Goal: Task Accomplishment & Management: Complete application form

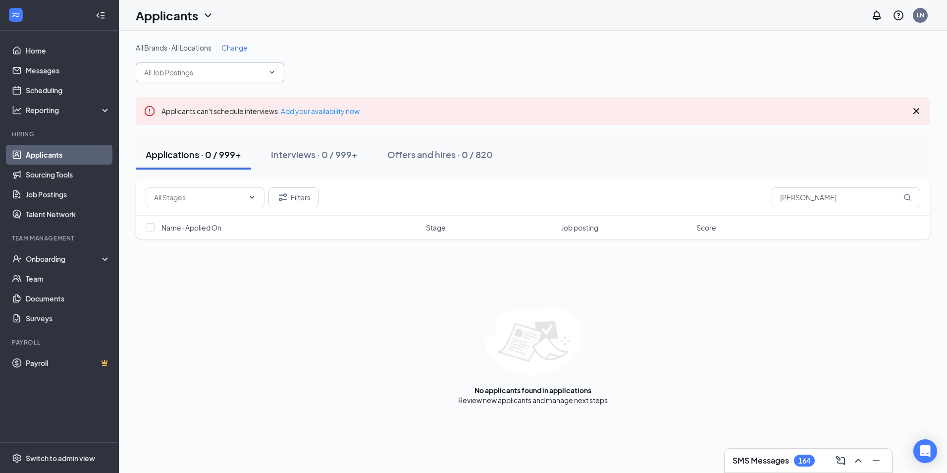
click at [267, 68] on span at bounding box center [210, 72] width 149 height 20
click at [274, 72] on icon "ChevronDown" at bounding box center [272, 72] width 8 height 8
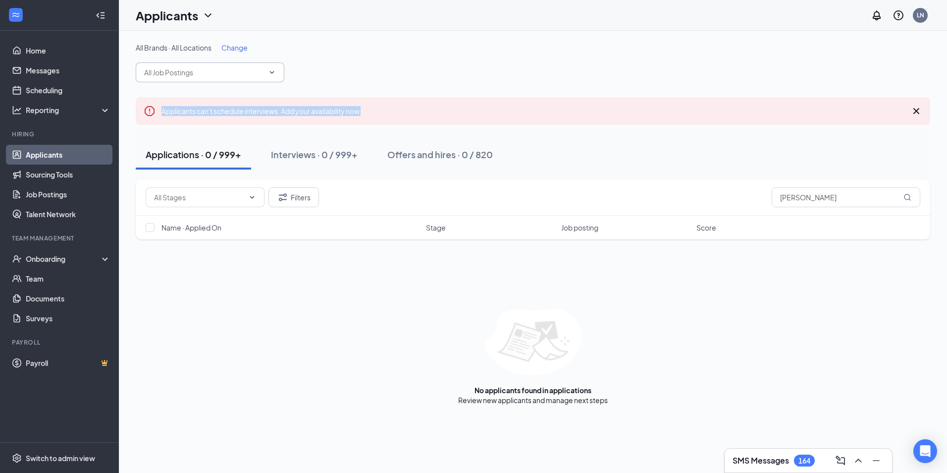
click at [274, 72] on icon "ChevronDown" at bounding box center [272, 72] width 8 height 8
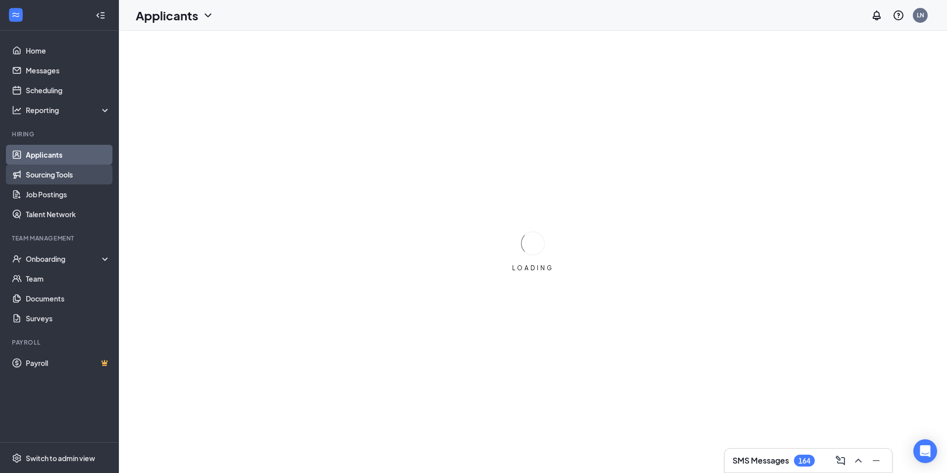
drag, startPoint x: 46, startPoint y: 167, endPoint x: 53, endPoint y: 172, distance: 8.5
click at [46, 167] on link "Sourcing Tools" at bounding box center [68, 175] width 85 height 20
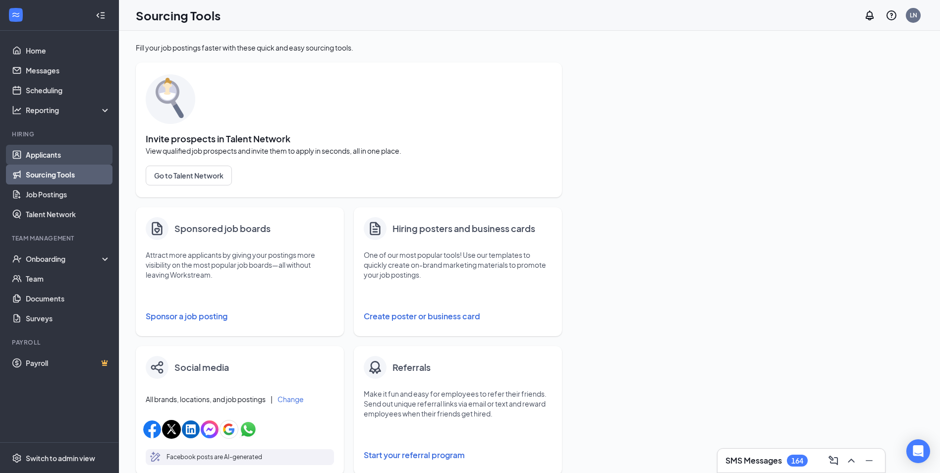
click at [64, 155] on link "Applicants" at bounding box center [68, 155] width 85 height 20
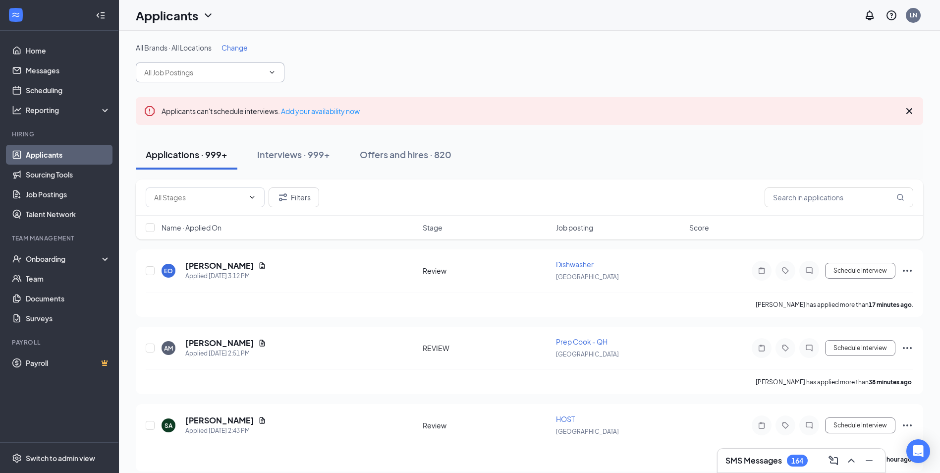
click at [265, 73] on span at bounding box center [210, 72] width 149 height 20
click at [188, 73] on input "text" at bounding box center [204, 72] width 120 height 11
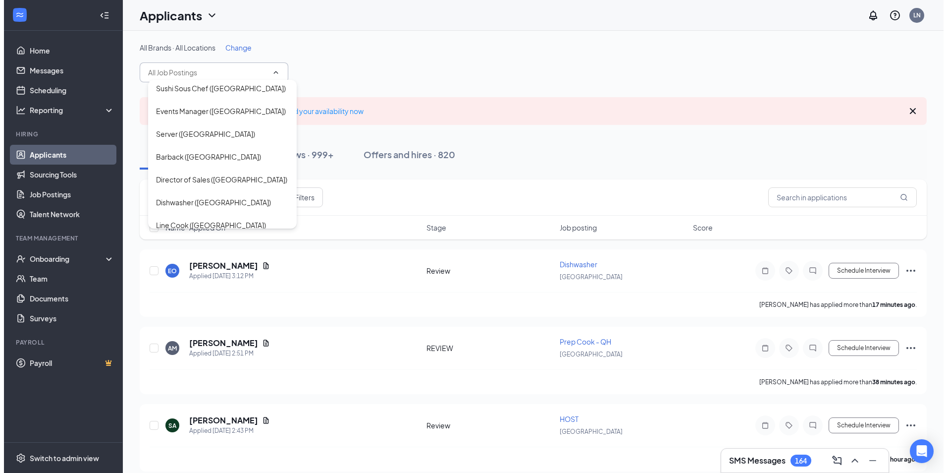
scroll to position [297, 0]
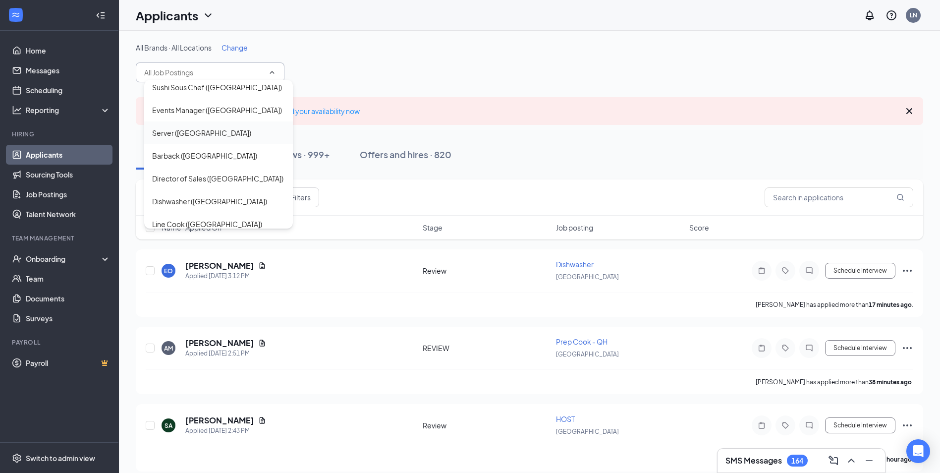
click at [195, 127] on div "Server ([GEOGRAPHIC_DATA])" at bounding box center [201, 132] width 99 height 11
type input "Server ([GEOGRAPHIC_DATA])"
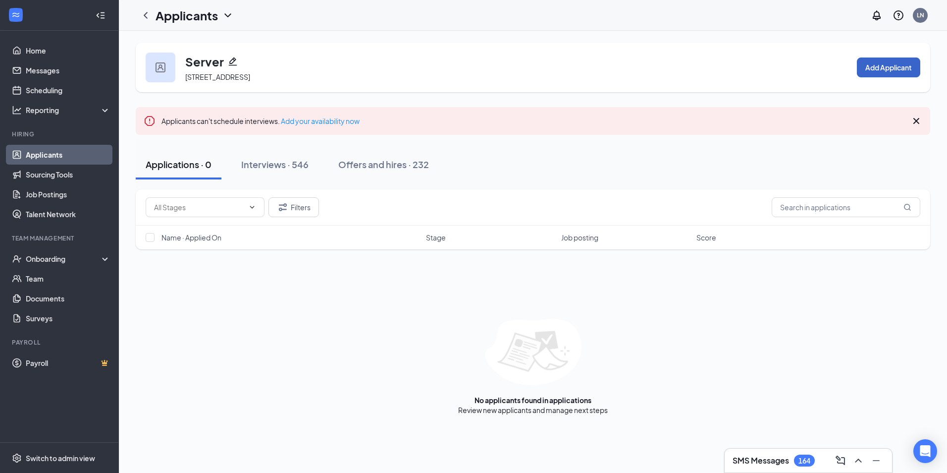
click at [901, 67] on button "Add Applicant" at bounding box center [888, 67] width 63 height 20
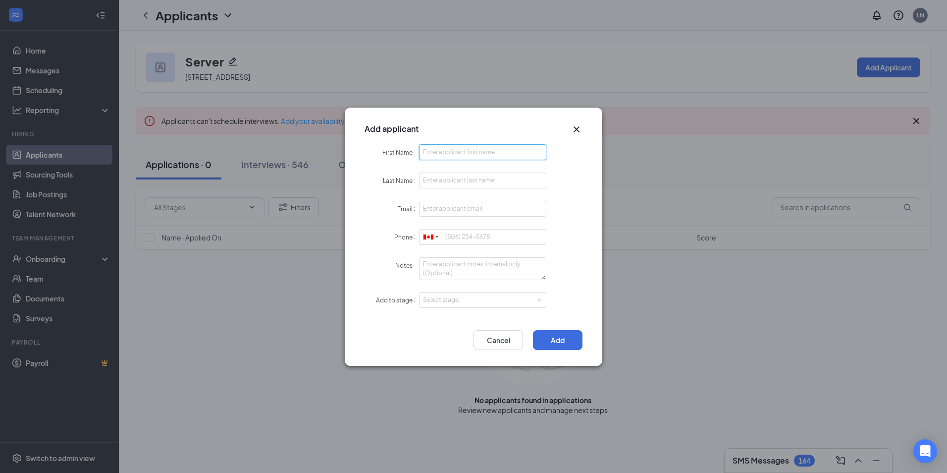
click at [428, 148] on input "First Name" at bounding box center [482, 152] width 127 height 16
paste input "[PERSON_NAME] [PERSON_NAME][EMAIL_ADDRESS][DOMAIN_NAME] 6479875228"
drag, startPoint x: 508, startPoint y: 153, endPoint x: 559, endPoint y: 160, distance: 52.1
click at [559, 160] on div "First Name [PERSON_NAME] [PERSON_NAME][EMAIL_ADDRESS][DOMAIN_NAME] 6479875228" at bounding box center [474, 152] width 218 height 16
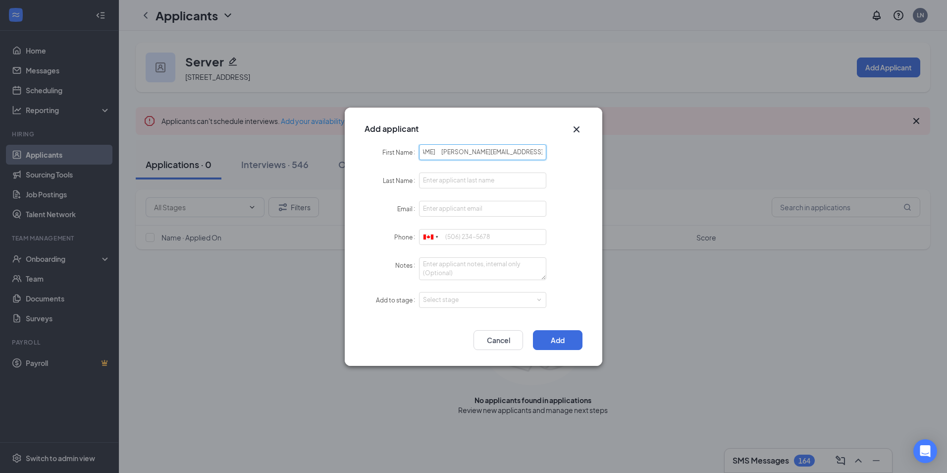
scroll to position [0, 2]
type input "[PERSON_NAME] [PERSON_NAME][EMAIL_ADDRESS][DOMAIN_NAME]"
click at [468, 239] on input "Phone" at bounding box center [482, 237] width 127 height 16
paste input "6479875228"
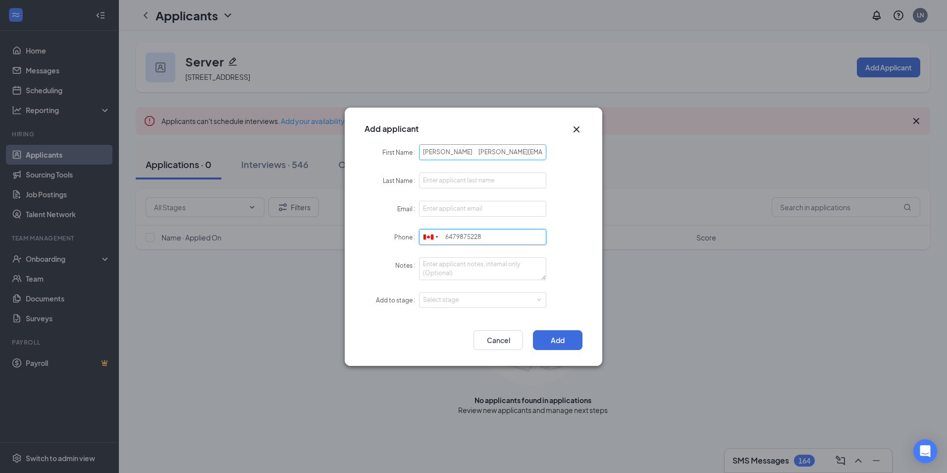
type input "6479875228"
drag, startPoint x: 464, startPoint y: 152, endPoint x: 547, endPoint y: 154, distance: 82.8
click at [547, 154] on div "First Name [PERSON_NAME] [PERSON_NAME][EMAIL_ADDRESS][DOMAIN_NAME]" at bounding box center [474, 152] width 218 height 16
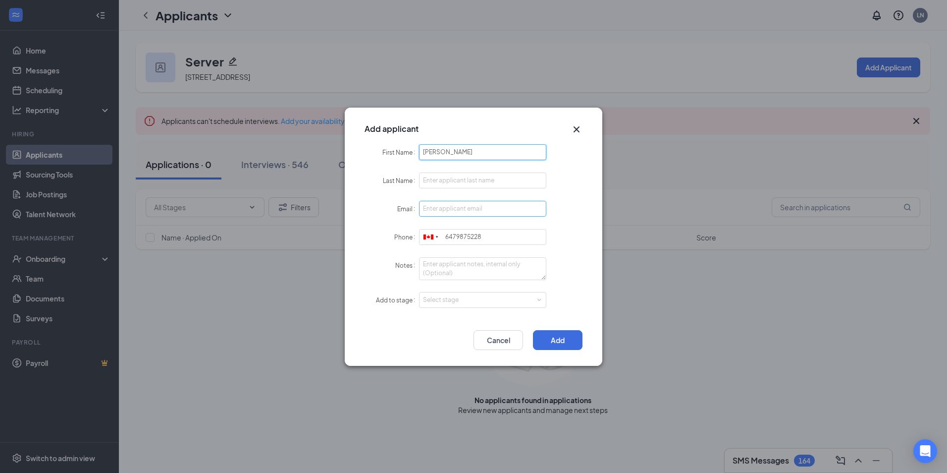
type input "[PERSON_NAME]"
click at [431, 213] on input "Email" at bounding box center [482, 209] width 127 height 16
paste input "[PERSON_NAME][EMAIL_ADDRESS][DOMAIN_NAME]"
type input "[PERSON_NAME][EMAIL_ADDRESS][DOMAIN_NAME]"
drag, startPoint x: 443, startPoint y: 151, endPoint x: 467, endPoint y: 157, distance: 25.5
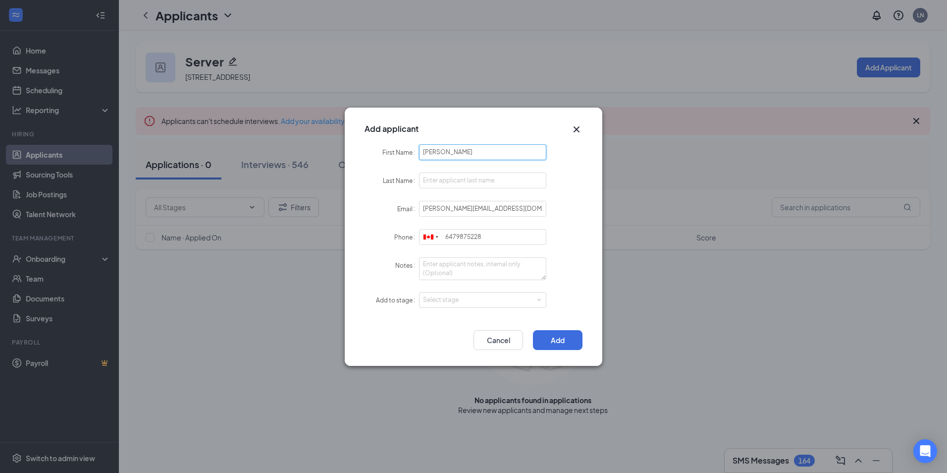
click at [467, 157] on input "[PERSON_NAME]" at bounding box center [482, 152] width 127 height 16
type input "[PERSON_NAME]"
click at [448, 175] on input "Last Name" at bounding box center [482, 180] width 127 height 16
paste input "[PERSON_NAME]"
type input "[PERSON_NAME]"
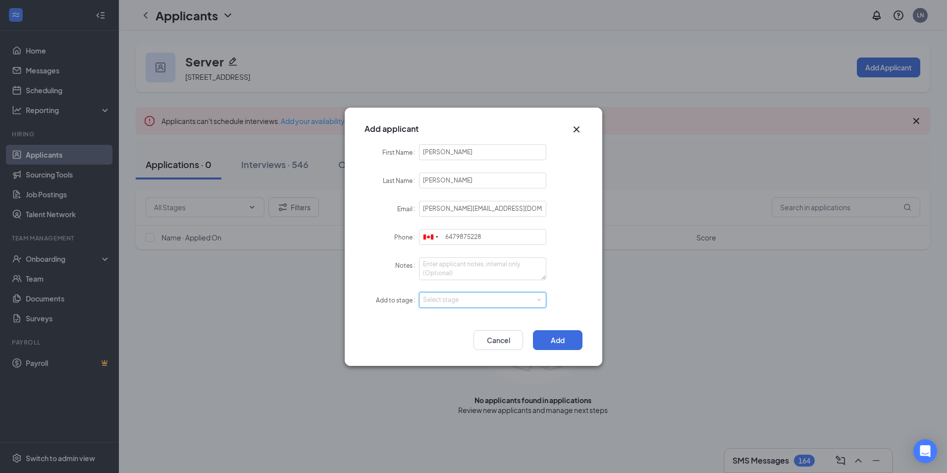
click at [453, 293] on div "Select stage" at bounding box center [482, 299] width 119 height 15
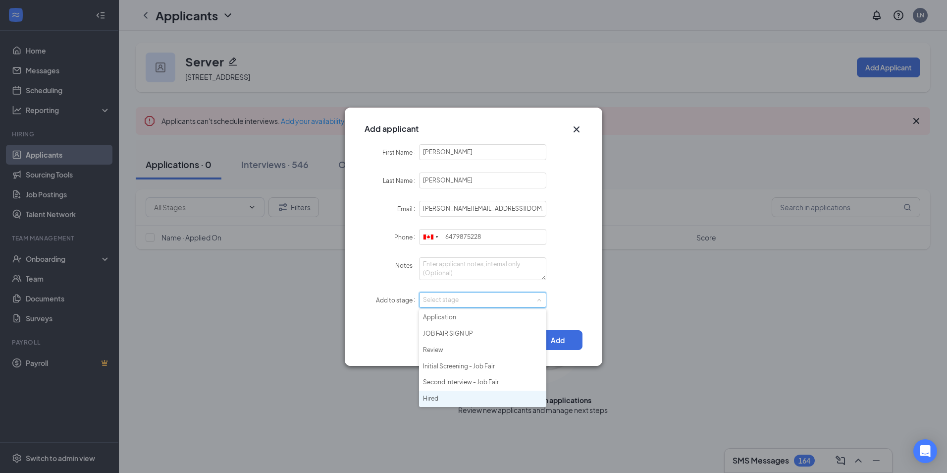
click at [433, 398] on li "Hired" at bounding box center [482, 398] width 127 height 16
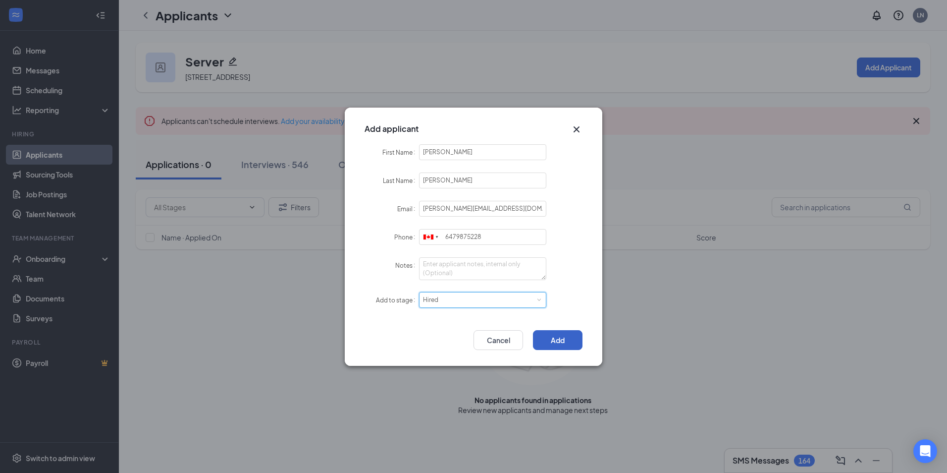
click at [552, 341] on button "Add" at bounding box center [558, 340] width 50 height 20
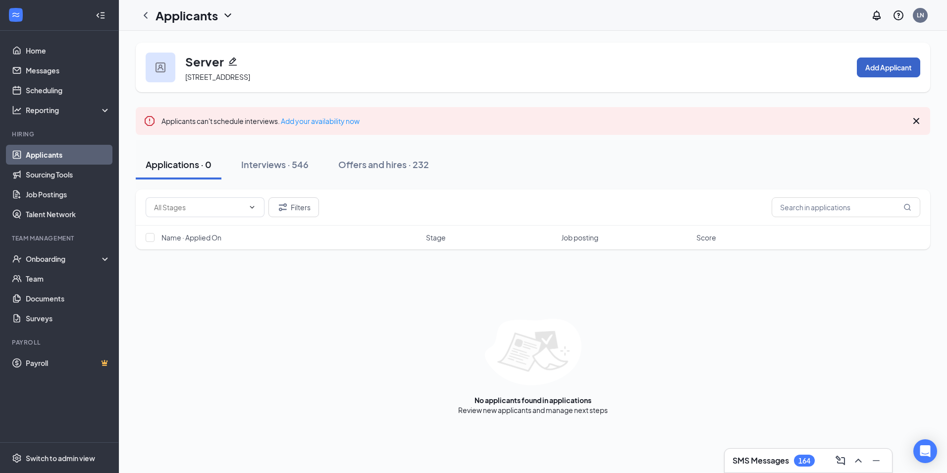
click at [880, 66] on button "Add Applicant" at bounding box center [888, 67] width 63 height 20
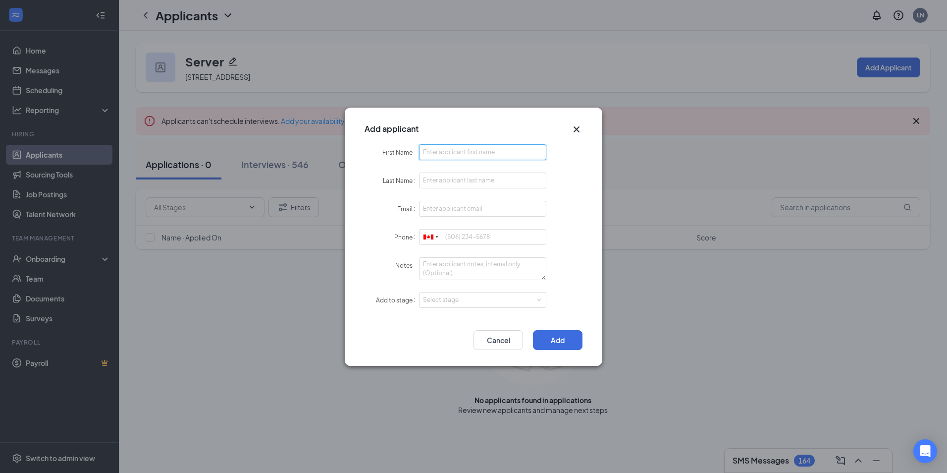
click at [473, 151] on input "First Name" at bounding box center [482, 152] width 127 height 16
paste input "[PERSON_NAME] [EMAIL_ADDRESS][DOMAIN_NAME] 6479094227"
drag, startPoint x: 507, startPoint y: 151, endPoint x: 588, endPoint y: 164, distance: 82.3
click at [588, 164] on div "First Name [PERSON_NAME] [EMAIL_ADDRESS][DOMAIN_NAME] 6479094227 Last Name Emai…" at bounding box center [474, 232] width 258 height 176
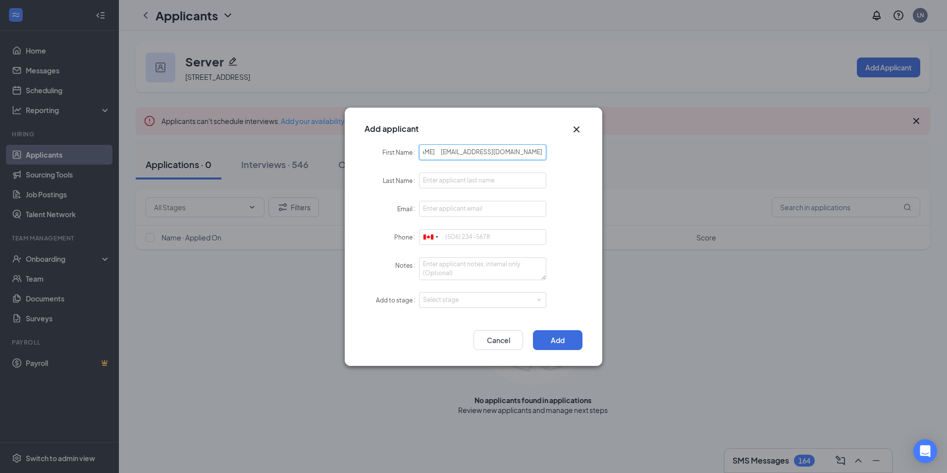
scroll to position [0, 10]
type input "[PERSON_NAME] [EMAIL_ADDRESS][DOMAIN_NAME]"
click at [449, 234] on input "Phone" at bounding box center [482, 237] width 127 height 16
paste input "6479094227"
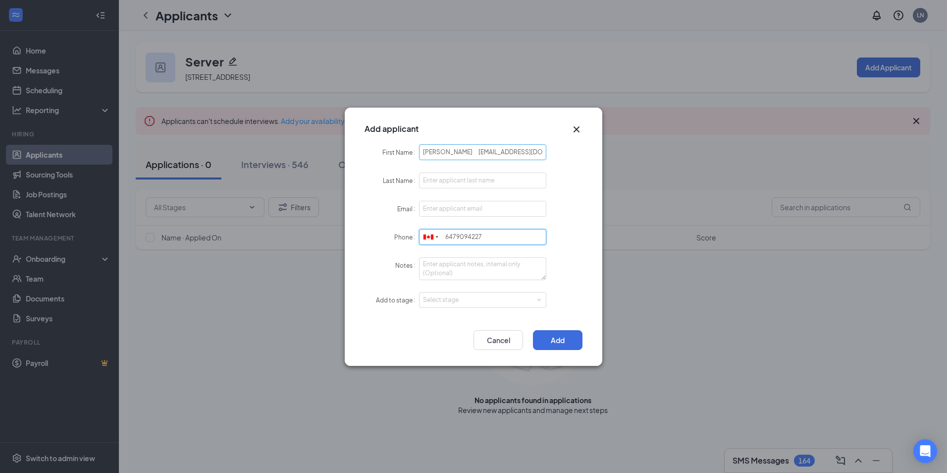
type input "6479094227"
drag, startPoint x: 471, startPoint y: 152, endPoint x: 566, endPoint y: 156, distance: 95.2
click at [566, 156] on div "First Name [PERSON_NAME] [EMAIL_ADDRESS][DOMAIN_NAME]" at bounding box center [474, 152] width 218 height 16
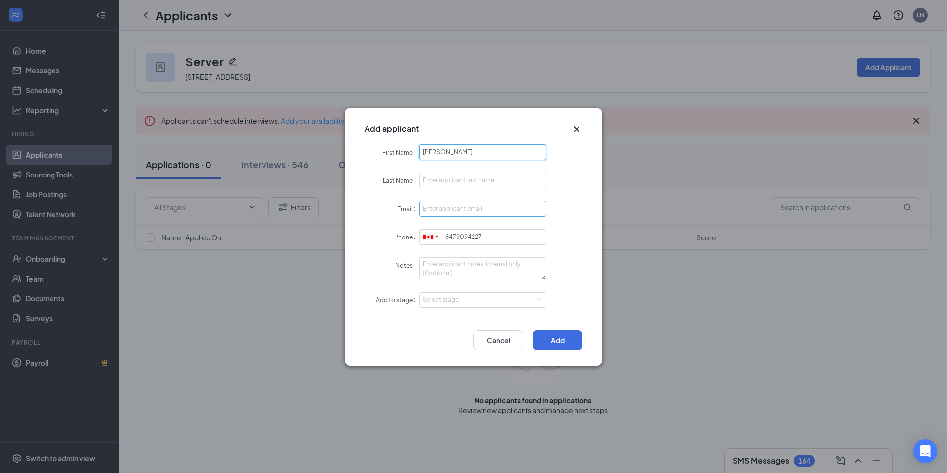
type input "[PERSON_NAME]"
click at [433, 201] on input "Email" at bounding box center [482, 209] width 127 height 16
paste input "[EMAIL_ADDRESS][DOMAIN_NAME]"
type input "[EMAIL_ADDRESS][DOMAIN_NAME]"
drag, startPoint x: 458, startPoint y: 153, endPoint x: 483, endPoint y: 154, distance: 25.3
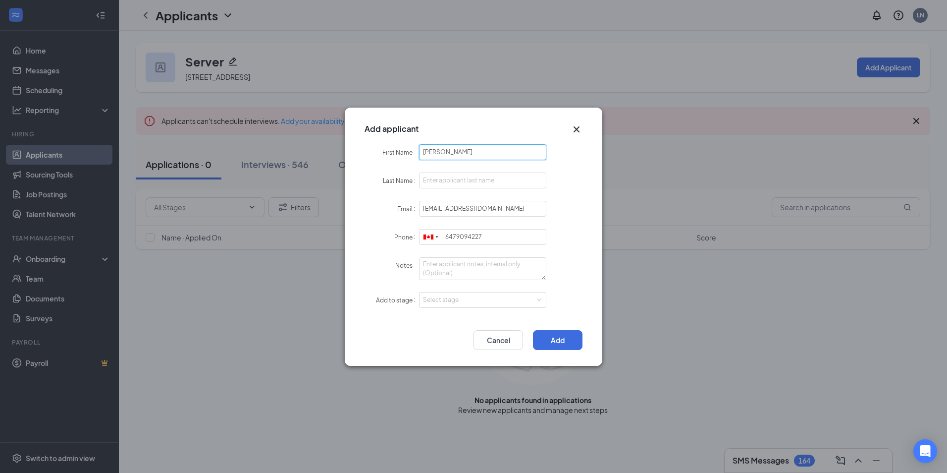
click at [483, 154] on input "[PERSON_NAME]" at bounding box center [482, 152] width 127 height 16
click at [454, 151] on input "[PERSON_NAME]" at bounding box center [482, 152] width 127 height 16
drag, startPoint x: 439, startPoint y: 152, endPoint x: 472, endPoint y: 155, distance: 32.8
click at [472, 155] on input "[PERSON_NAME]" at bounding box center [482, 152] width 127 height 16
type input "Sushi"
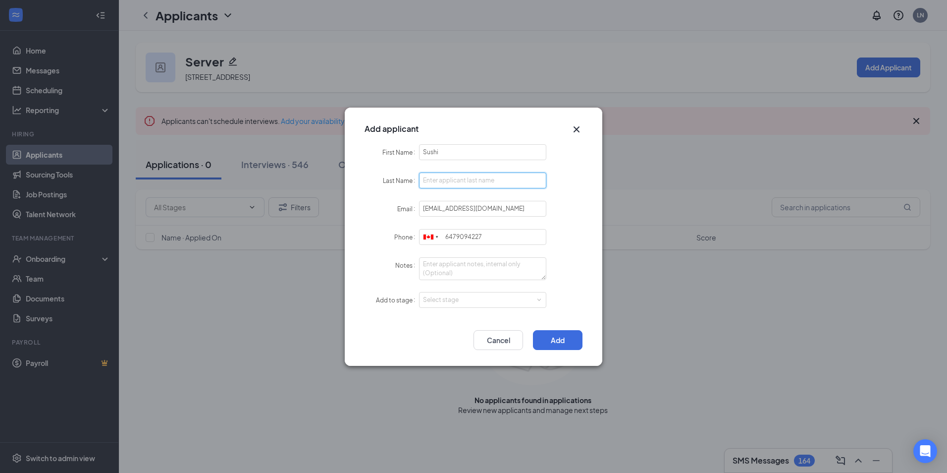
click at [436, 180] on input "Last Name" at bounding box center [482, 180] width 127 height 16
paste input "Sasithasan"
type input "Sasithasan"
click at [424, 292] on div "Select stage" at bounding box center [482, 299] width 119 height 15
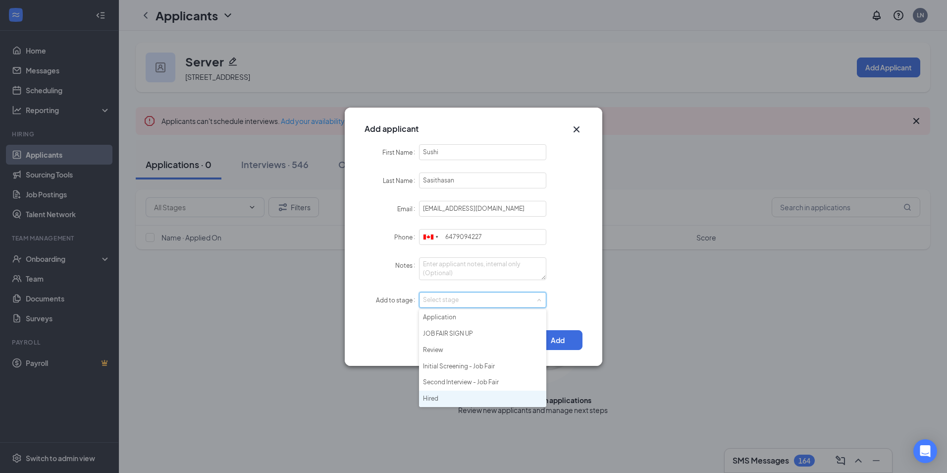
click at [435, 399] on li "Hired" at bounding box center [482, 398] width 127 height 16
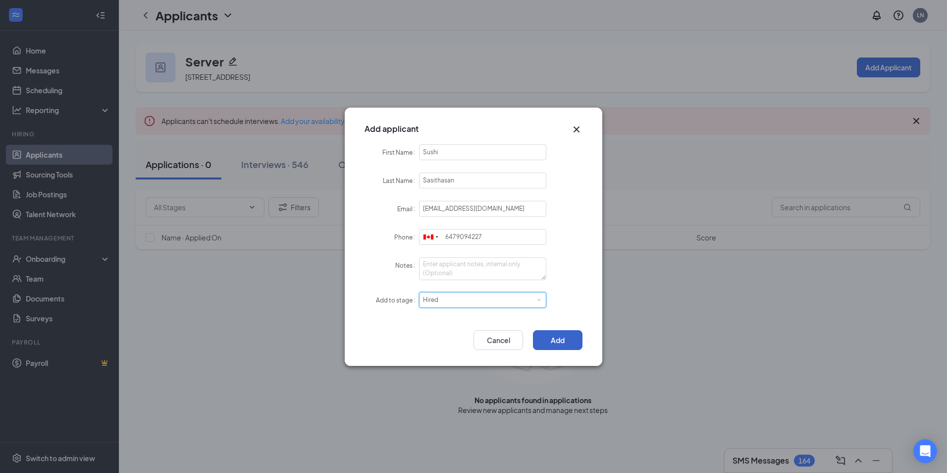
click at [562, 340] on button "Add" at bounding box center [558, 340] width 50 height 20
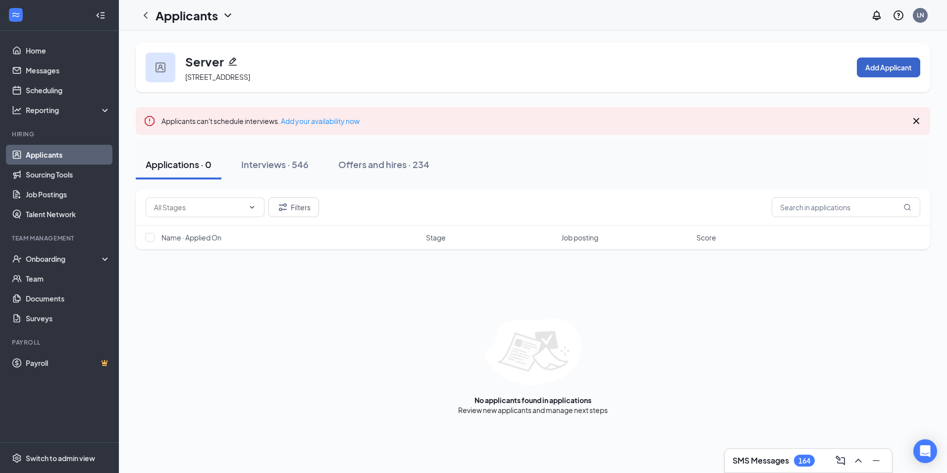
click at [881, 60] on button "Add Applicant" at bounding box center [888, 67] width 63 height 20
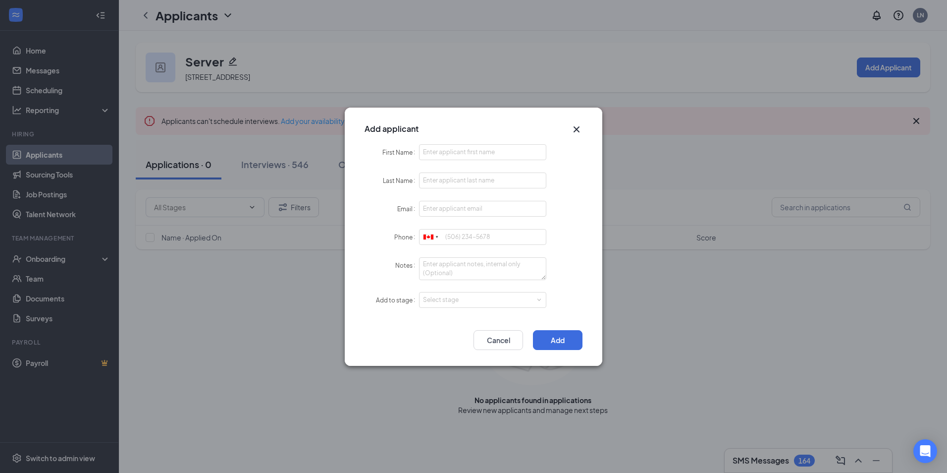
click at [418, 150] on label "First Name" at bounding box center [401, 152] width 37 height 7
click at [419, 150] on input "First Name" at bounding box center [482, 152] width 127 height 16
paste input "[PERSON_NAME] Bakoc [PERSON_NAME][EMAIL_ADDRESS][DOMAIN_NAME] 6478309023"
drag, startPoint x: 522, startPoint y: 156, endPoint x: 569, endPoint y: 157, distance: 47.1
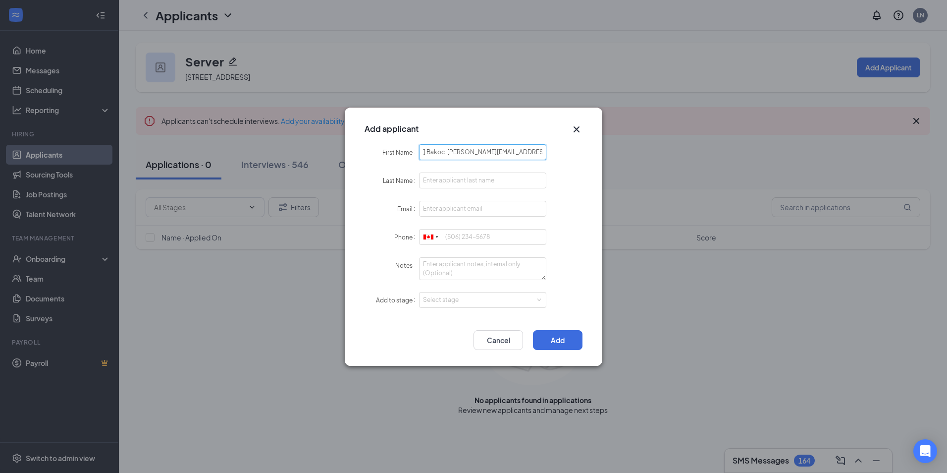
click at [569, 157] on div "First Name [PERSON_NAME] Bakoc [PERSON_NAME][EMAIL_ADDRESS][DOMAIN_NAME] 647830…" at bounding box center [474, 152] width 218 height 16
type input "[PERSON_NAME] Bakoc [PERSON_NAME][EMAIL_ADDRESS][DOMAIN_NAME]"
click at [459, 235] on input "Phone" at bounding box center [482, 237] width 127 height 16
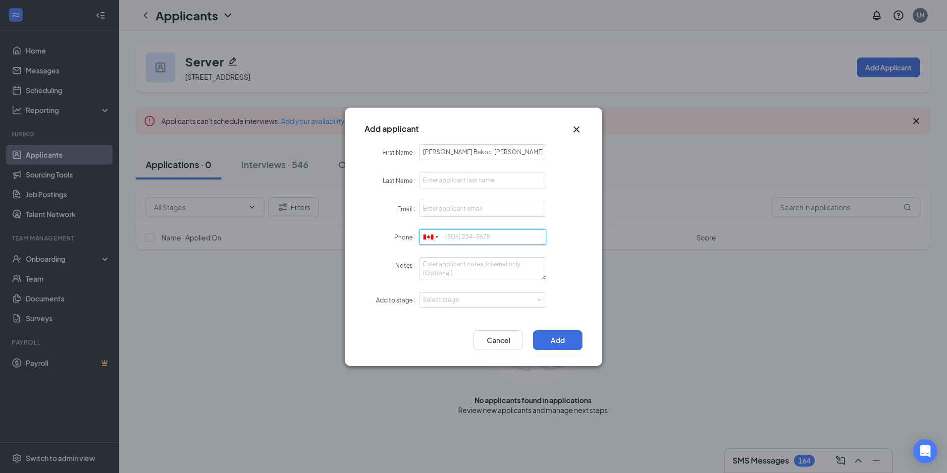
paste input "6478309023"
type input "6478309023"
drag, startPoint x: 472, startPoint y: 152, endPoint x: 557, endPoint y: 156, distance: 85.3
click at [557, 156] on div "First Name [PERSON_NAME] Bakoc [PERSON_NAME][EMAIL_ADDRESS][DOMAIN_NAME]" at bounding box center [474, 152] width 218 height 16
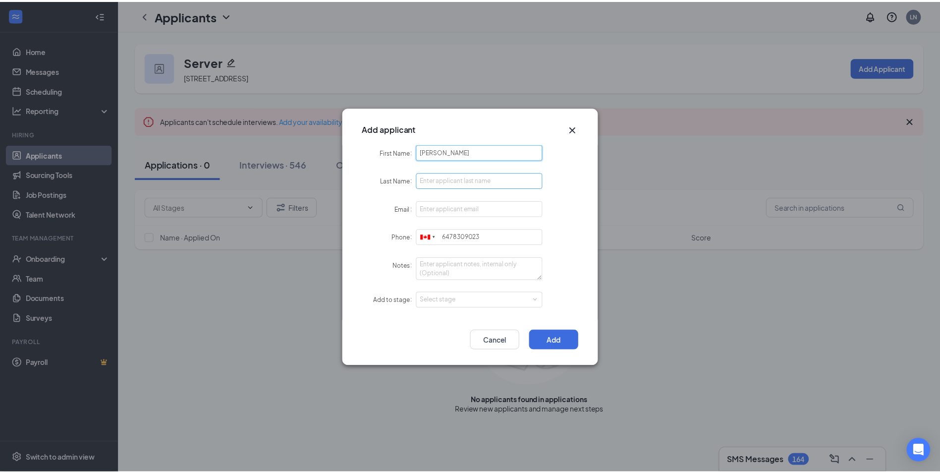
scroll to position [0, 0]
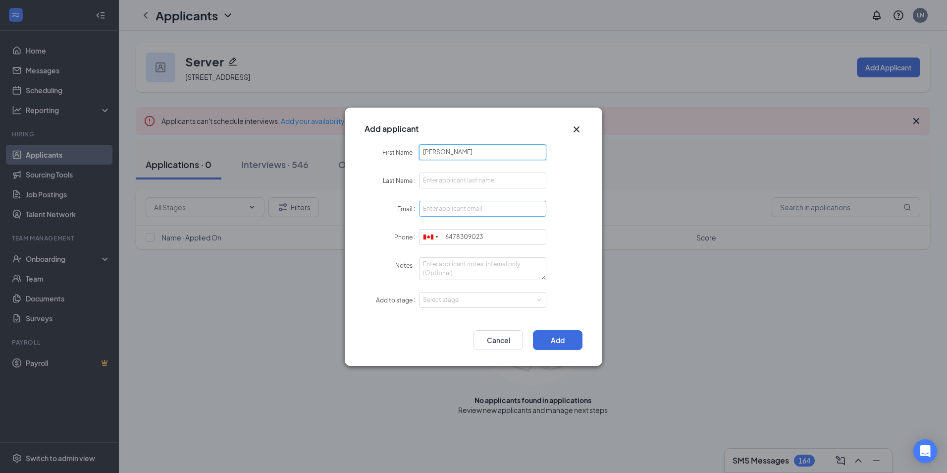
type input "[PERSON_NAME]"
click at [449, 214] on input "Email" at bounding box center [482, 209] width 127 height 16
paste input "[PERSON_NAME][EMAIL_ADDRESS][DOMAIN_NAME]"
type input "[PERSON_NAME][EMAIL_ADDRESS][DOMAIN_NAME]"
drag, startPoint x: 446, startPoint y: 153, endPoint x: 475, endPoint y: 152, distance: 29.2
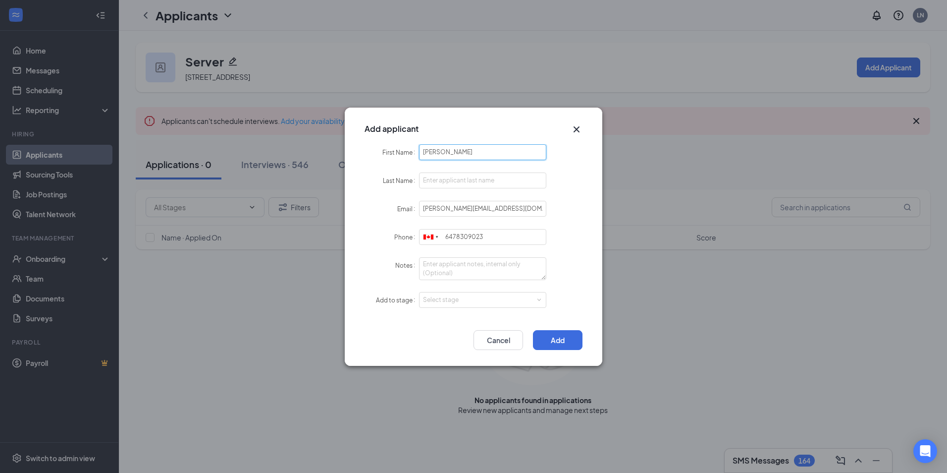
click at [475, 152] on input "[PERSON_NAME]" at bounding box center [482, 152] width 127 height 16
type input "[PERSON_NAME]"
click at [442, 179] on input "Last Name" at bounding box center [482, 180] width 127 height 16
paste input "Bakoc"
click at [451, 304] on div "Select stage" at bounding box center [480, 300] width 115 height 10
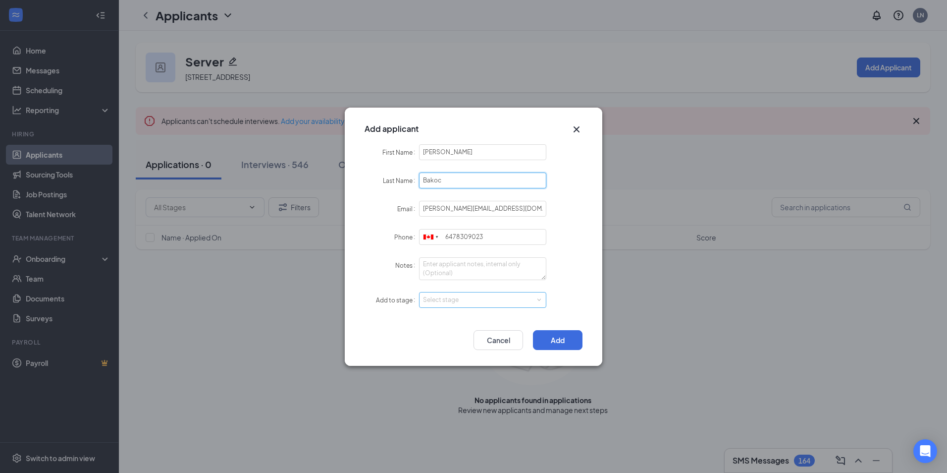
type input "Bakoc"
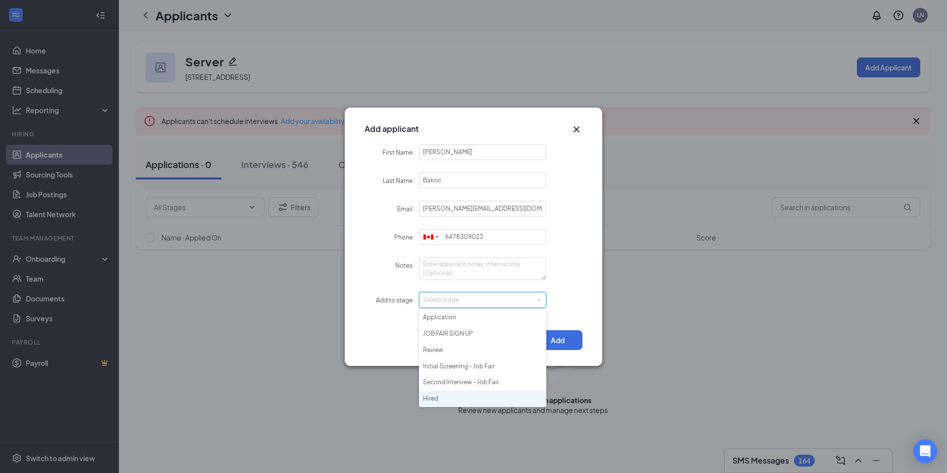
click at [430, 399] on li "Hired" at bounding box center [482, 398] width 127 height 16
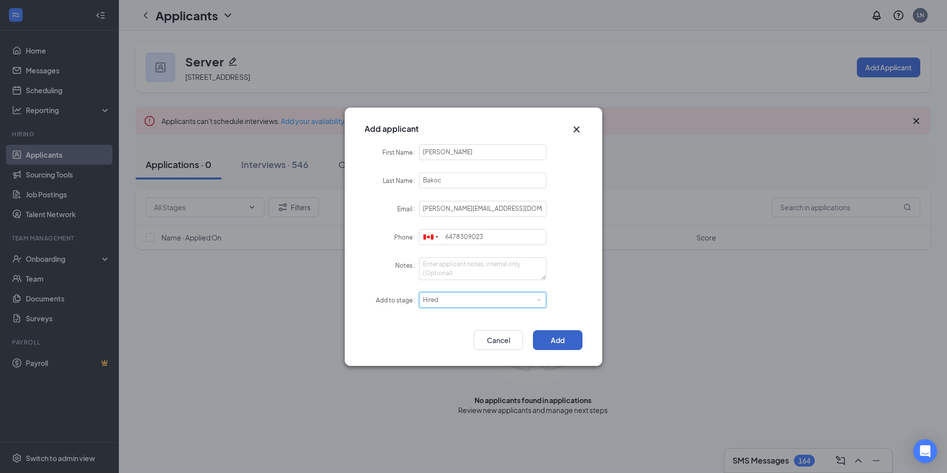
click at [562, 345] on button "Add" at bounding box center [558, 340] width 50 height 20
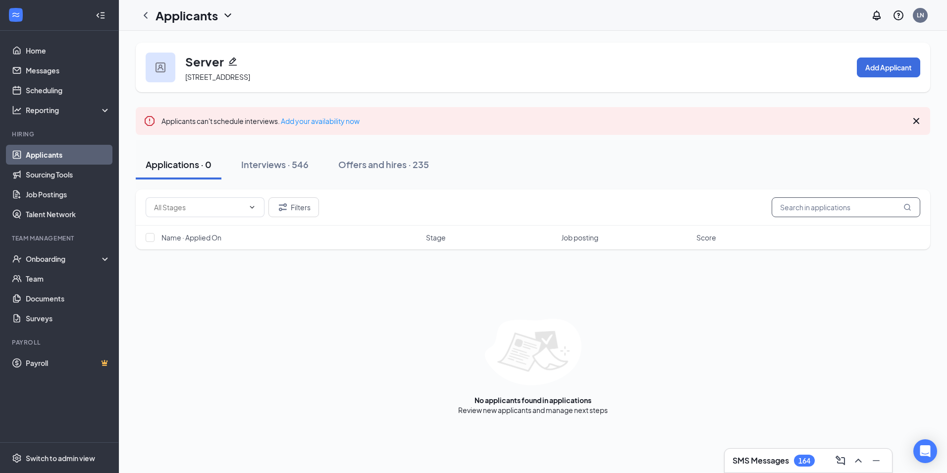
click at [826, 208] on input "text" at bounding box center [846, 207] width 149 height 20
type input "[PERSON_NAME]"
click at [427, 168] on div "Offers and hires · 1 / 235" at bounding box center [417, 164] width 102 height 12
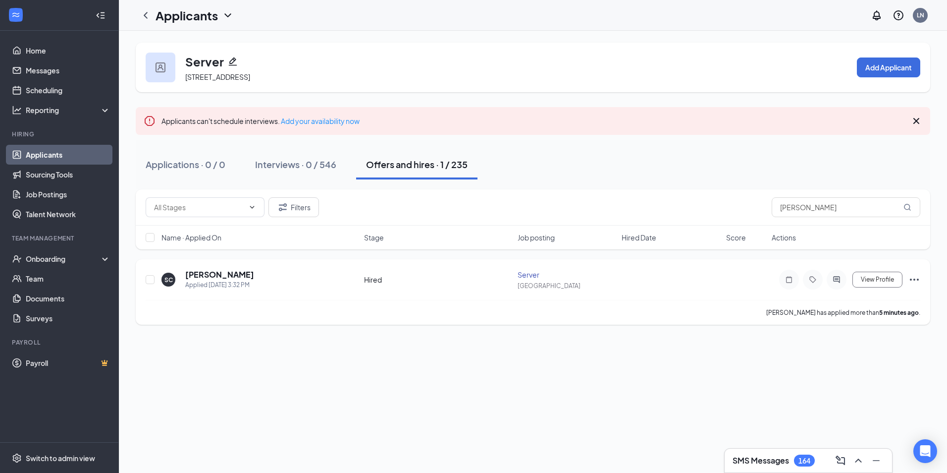
click at [916, 277] on icon "Ellipses" at bounding box center [915, 280] width 12 height 12
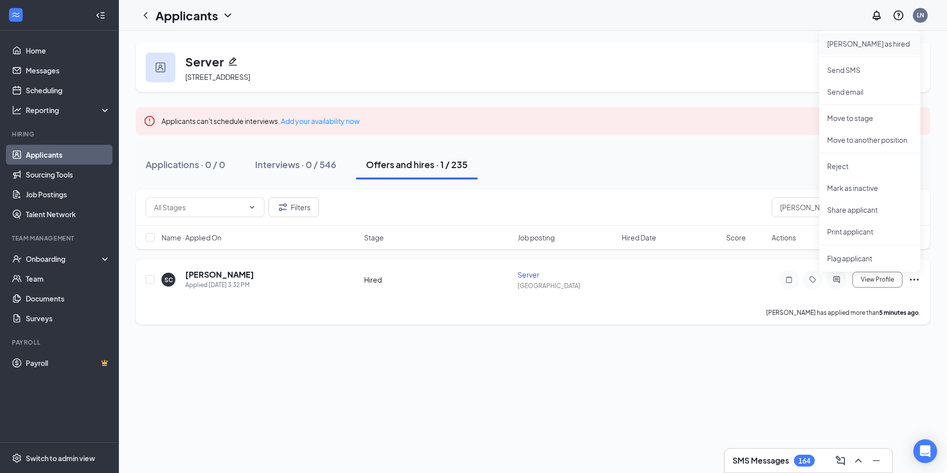
click at [857, 45] on p "[PERSON_NAME] as hired" at bounding box center [870, 44] width 85 height 10
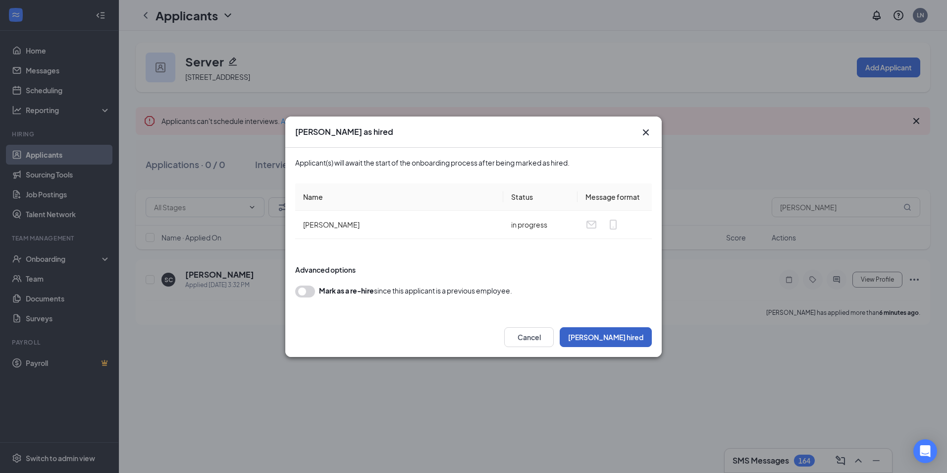
click at [639, 337] on button "[PERSON_NAME] hired" at bounding box center [606, 337] width 92 height 20
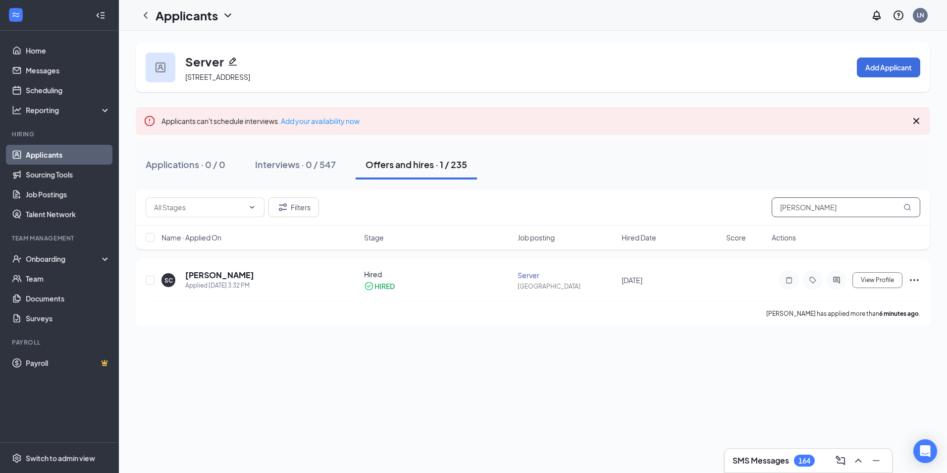
drag, startPoint x: 813, startPoint y: 208, endPoint x: 593, endPoint y: 209, distance: 220.0
click at [685, 206] on div "Filters [PERSON_NAME]" at bounding box center [533, 207] width 775 height 20
click at [406, 163] on div "Offers and hires · 1 / 235" at bounding box center [416, 164] width 102 height 12
click at [920, 278] on icon "Ellipses" at bounding box center [915, 280] width 12 height 12
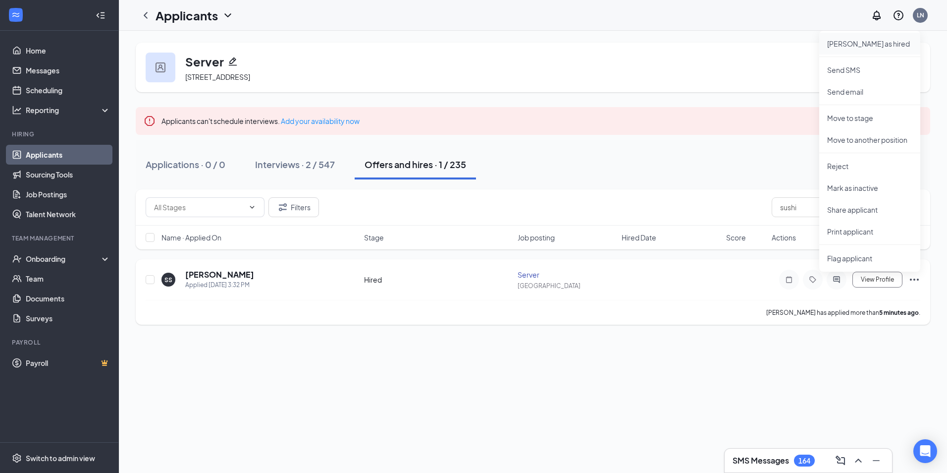
click at [844, 50] on li "[PERSON_NAME] as hired" at bounding box center [870, 44] width 101 height 22
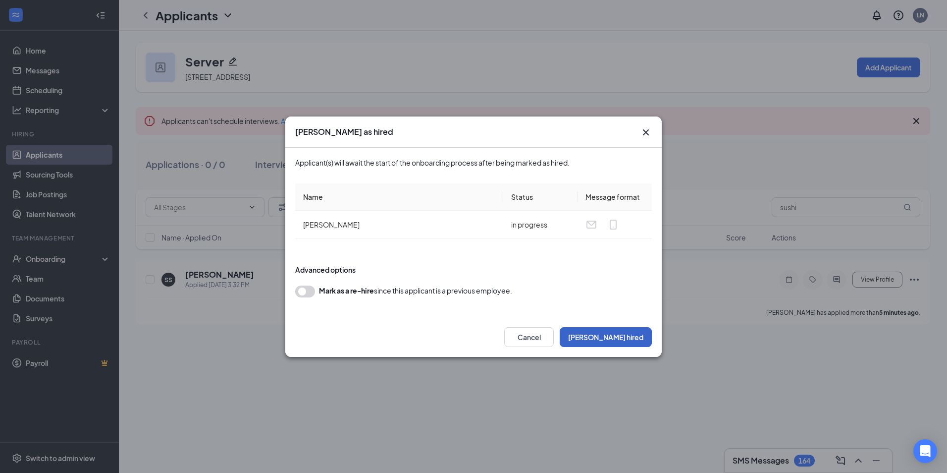
click at [641, 339] on button "[PERSON_NAME] hired" at bounding box center [606, 337] width 92 height 20
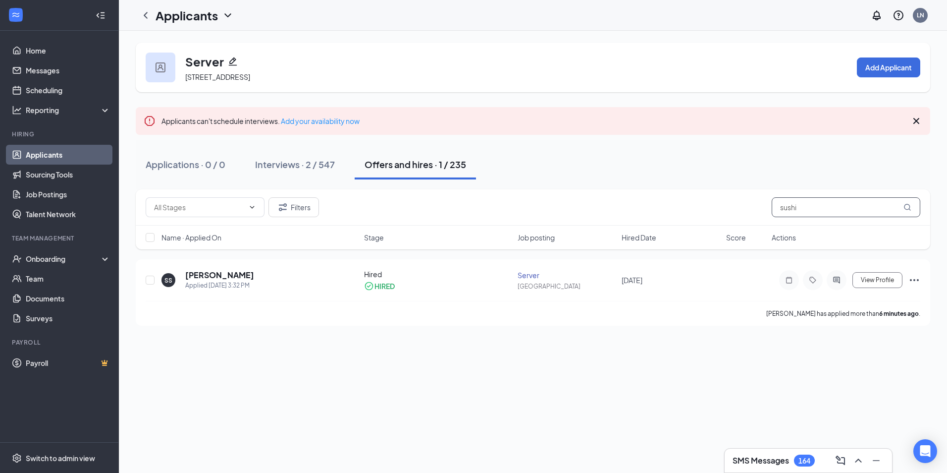
drag, startPoint x: 799, startPoint y: 203, endPoint x: 627, endPoint y: 213, distance: 171.7
click at [711, 204] on div "Filters sushi" at bounding box center [533, 207] width 775 height 20
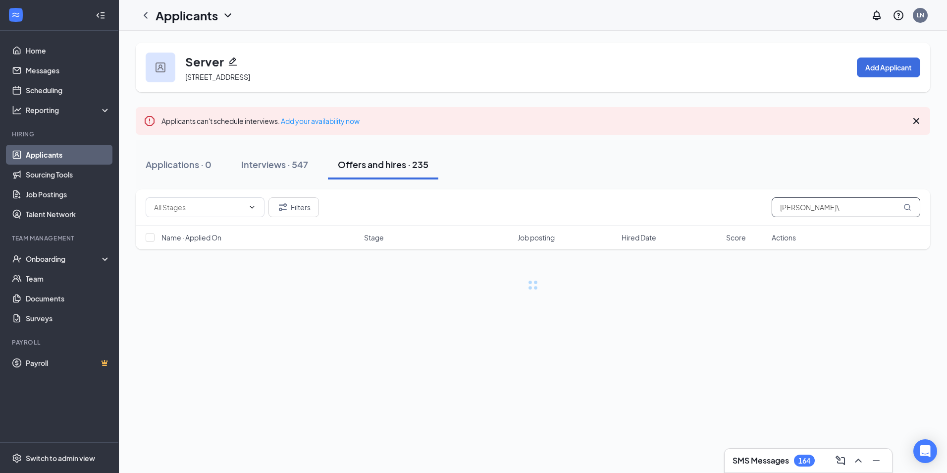
type input "[PERSON_NAME]"
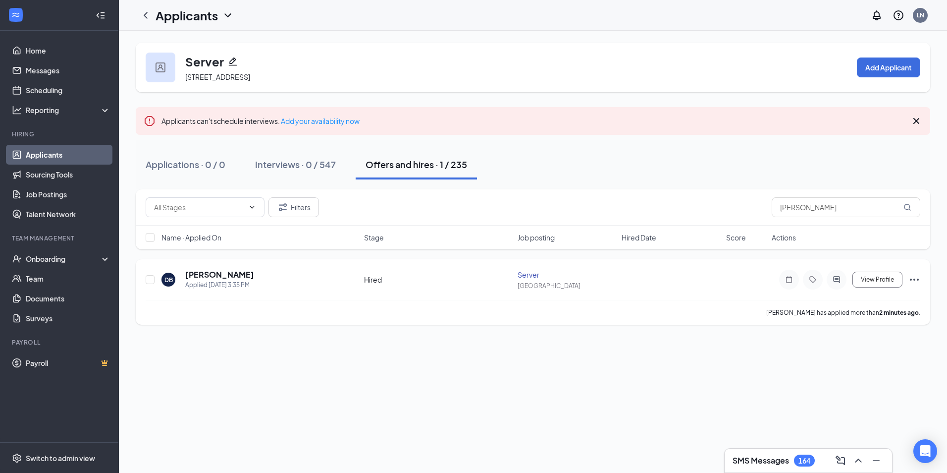
click at [915, 278] on icon "Ellipses" at bounding box center [915, 280] width 12 height 12
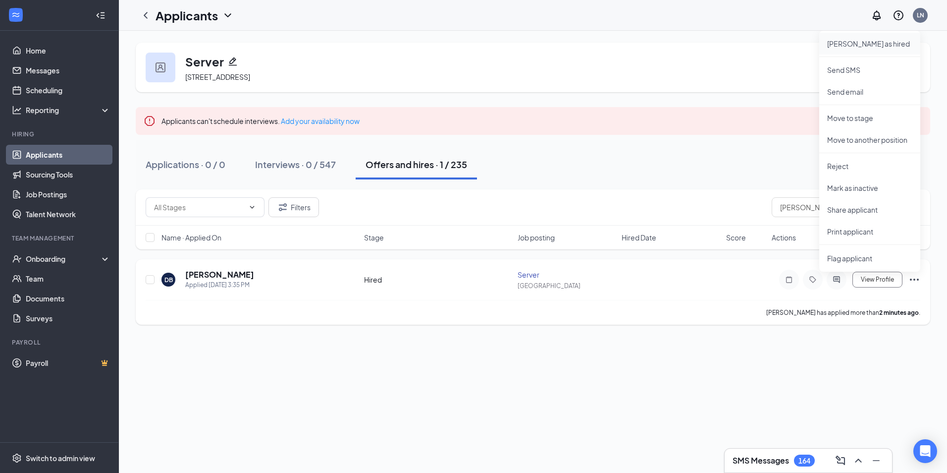
click at [842, 40] on p "[PERSON_NAME] as hired" at bounding box center [870, 44] width 85 height 10
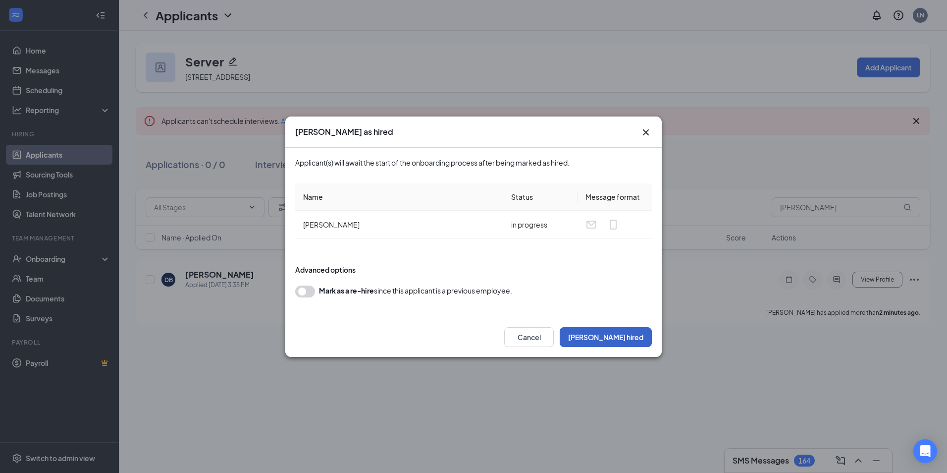
click at [620, 336] on button "[PERSON_NAME] hired" at bounding box center [606, 337] width 92 height 20
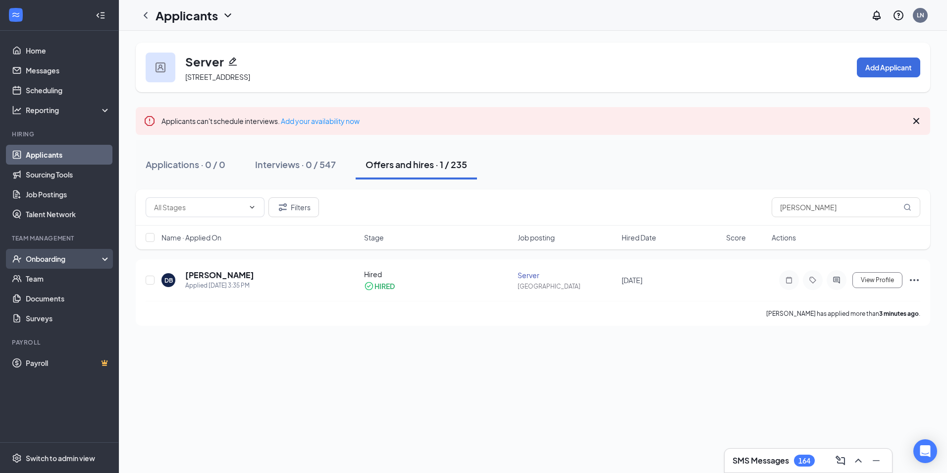
click at [54, 256] on div "Onboarding" at bounding box center [64, 259] width 76 height 10
drag, startPoint x: 48, startPoint y: 275, endPoint x: 83, endPoint y: 286, distance: 36.8
click at [48, 275] on link "Overview" at bounding box center [68, 279] width 85 height 20
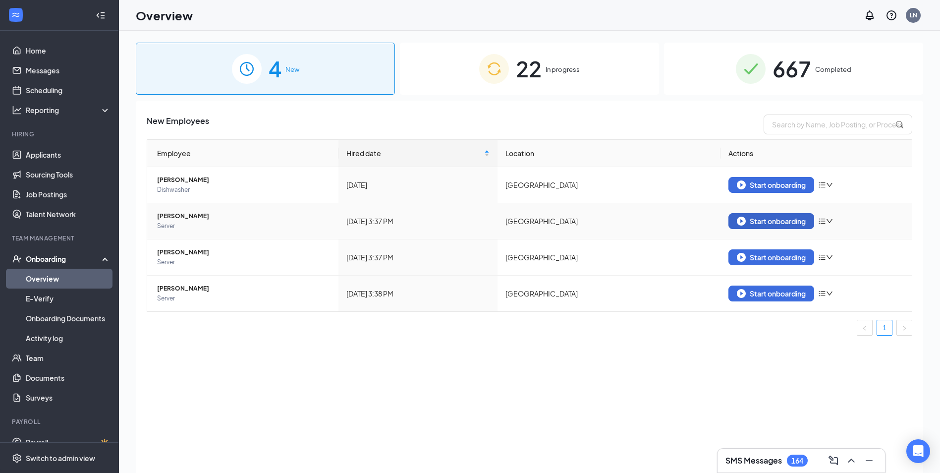
click at [766, 221] on div "Start onboarding" at bounding box center [771, 221] width 69 height 9
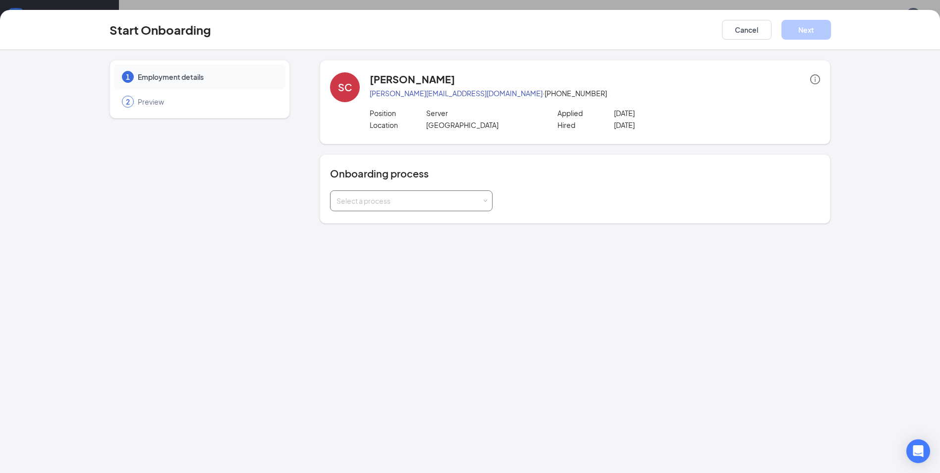
click at [424, 198] on div "Select a process" at bounding box center [408, 201] width 145 height 10
click at [403, 220] on span "Queens Harbour Employee Onboarding" at bounding box center [399, 221] width 130 height 9
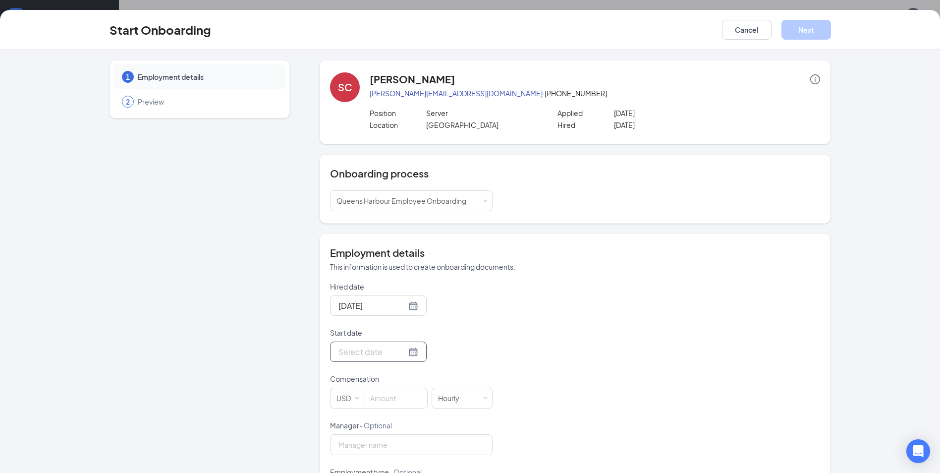
click at [400, 353] on div at bounding box center [378, 351] width 80 height 12
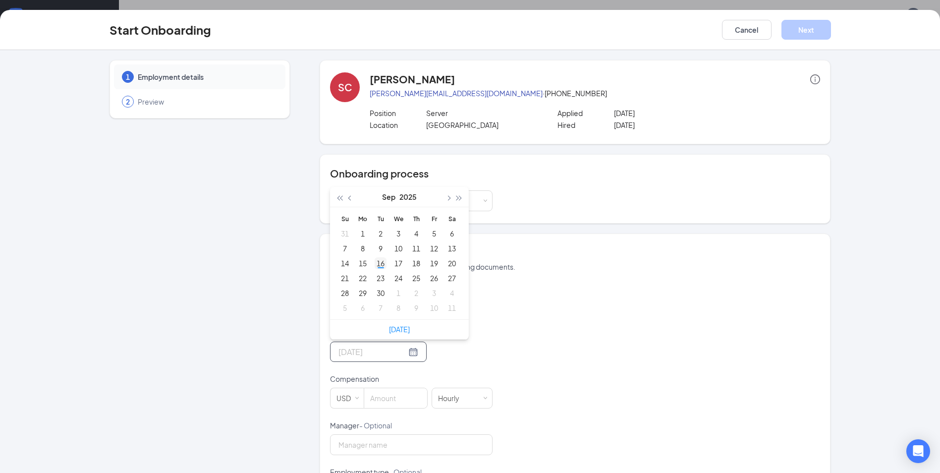
type input "[DATE]"
click at [376, 267] on div "16" at bounding box center [381, 263] width 12 height 12
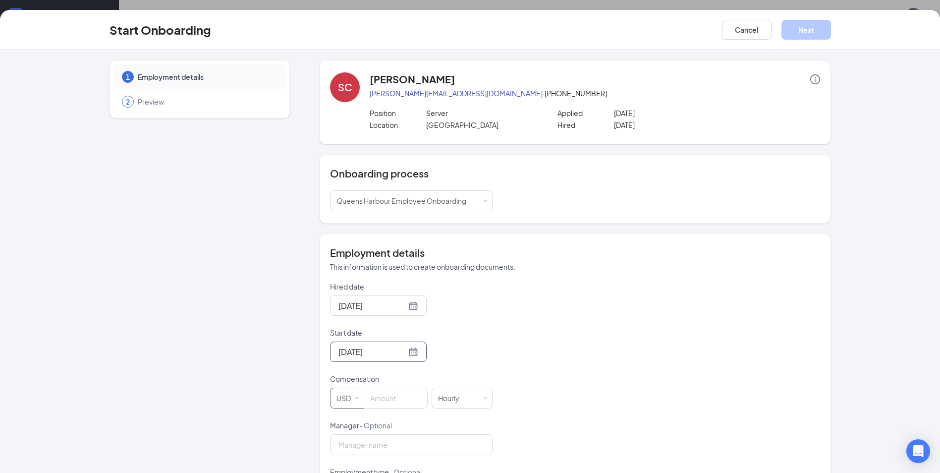
click at [346, 396] on div "USD" at bounding box center [346, 398] width 21 height 20
click at [342, 430] on li "CAD" at bounding box center [343, 435] width 34 height 16
click at [386, 402] on input at bounding box center [396, 398] width 62 height 20
type input "17.2"
click at [803, 30] on button "Next" at bounding box center [806, 30] width 50 height 20
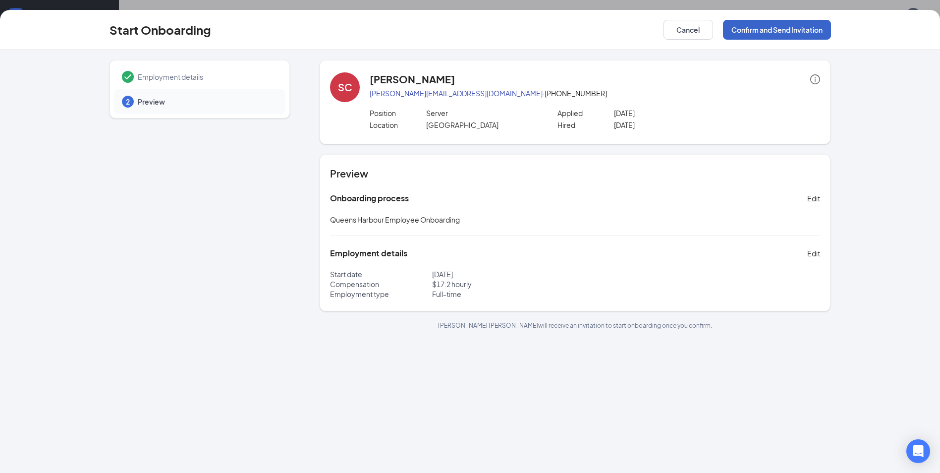
click at [800, 31] on button "Confirm and Send Invitation" at bounding box center [777, 30] width 108 height 20
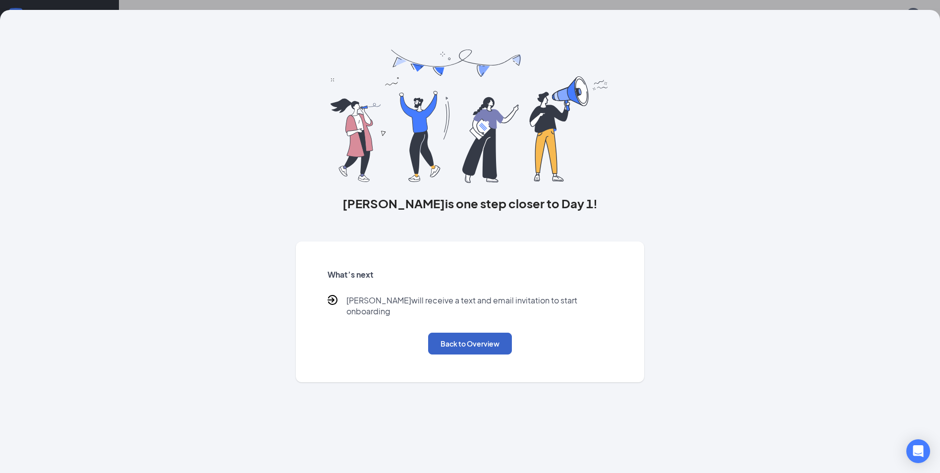
click at [473, 336] on button "Back to Overview" at bounding box center [470, 344] width 84 height 22
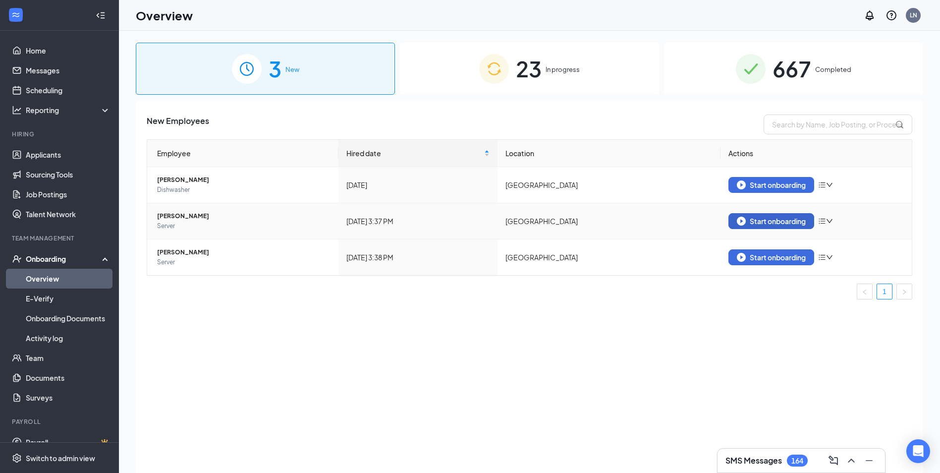
click at [772, 218] on div "Start onboarding" at bounding box center [771, 221] width 69 height 9
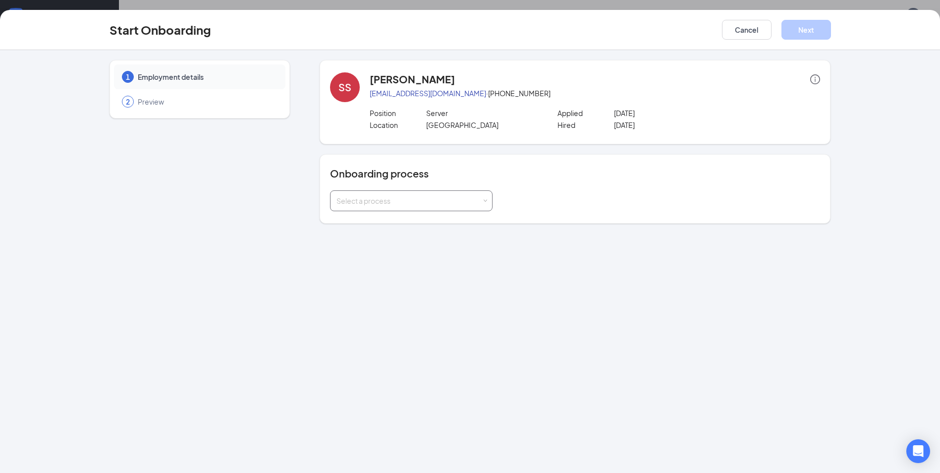
click at [445, 205] on div "Select a process" at bounding box center [408, 201] width 145 height 10
click at [383, 222] on span "Queens Harbour Employee Onboarding" at bounding box center [399, 221] width 130 height 9
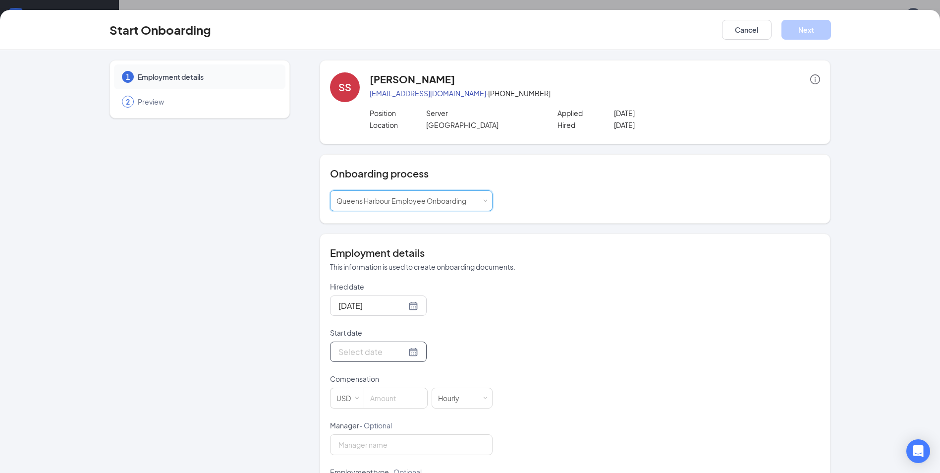
click at [404, 347] on div at bounding box center [378, 351] width 80 height 12
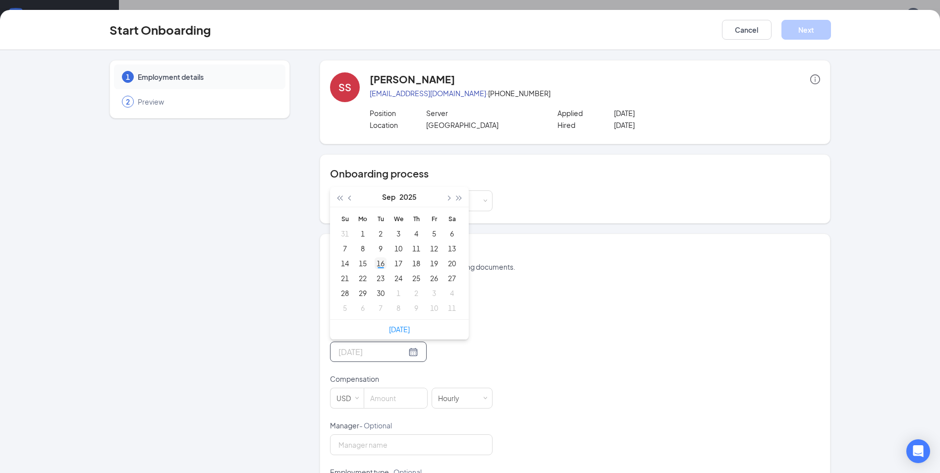
type input "[DATE]"
click at [379, 265] on div "16" at bounding box center [381, 263] width 12 height 12
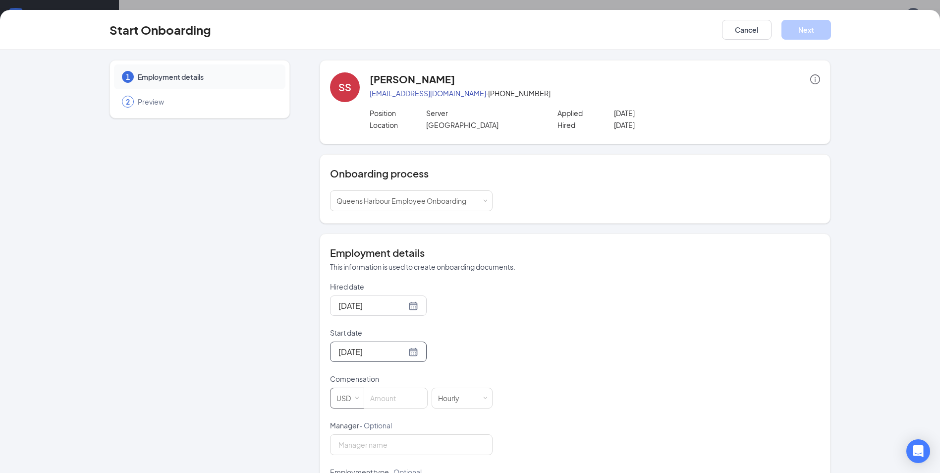
click at [340, 398] on div "USD" at bounding box center [346, 398] width 21 height 20
click at [335, 434] on li "CAD" at bounding box center [343, 435] width 34 height 16
click at [393, 396] on input at bounding box center [396, 398] width 62 height 20
type input "17.2"
click at [803, 22] on button "Next" at bounding box center [806, 30] width 50 height 20
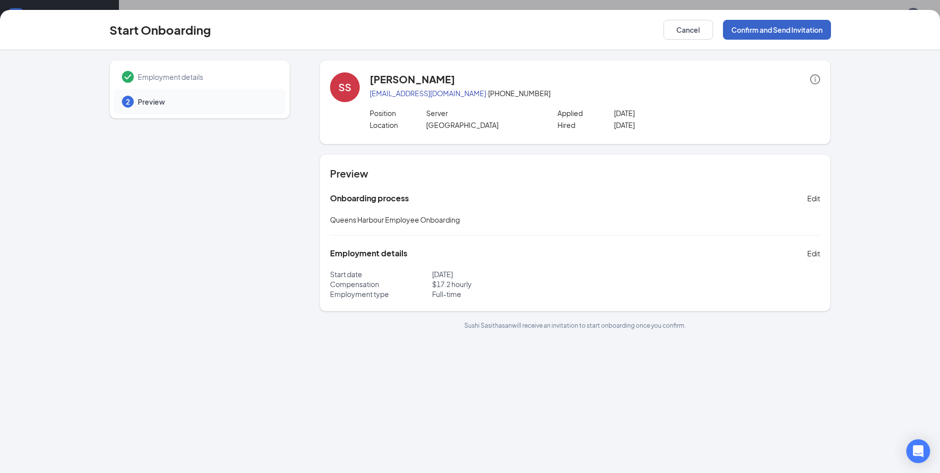
click at [796, 32] on button "Confirm and Send Invitation" at bounding box center [777, 30] width 108 height 20
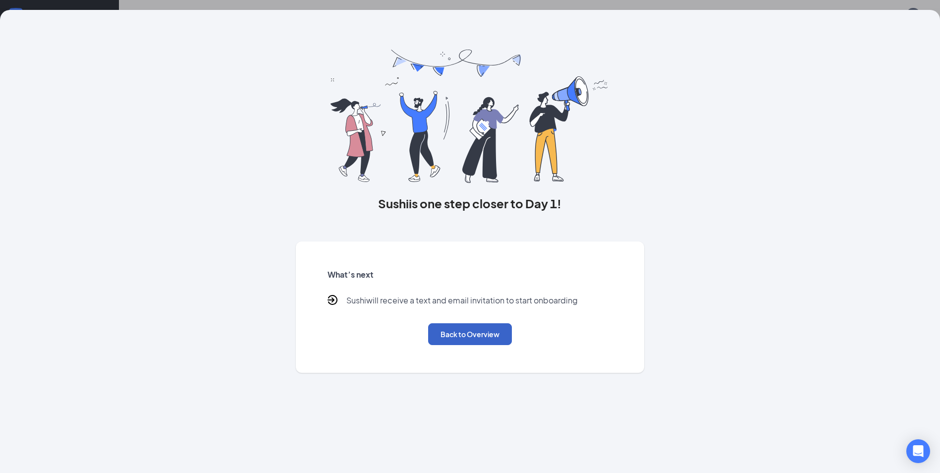
click at [509, 328] on button "Back to Overview" at bounding box center [470, 334] width 84 height 22
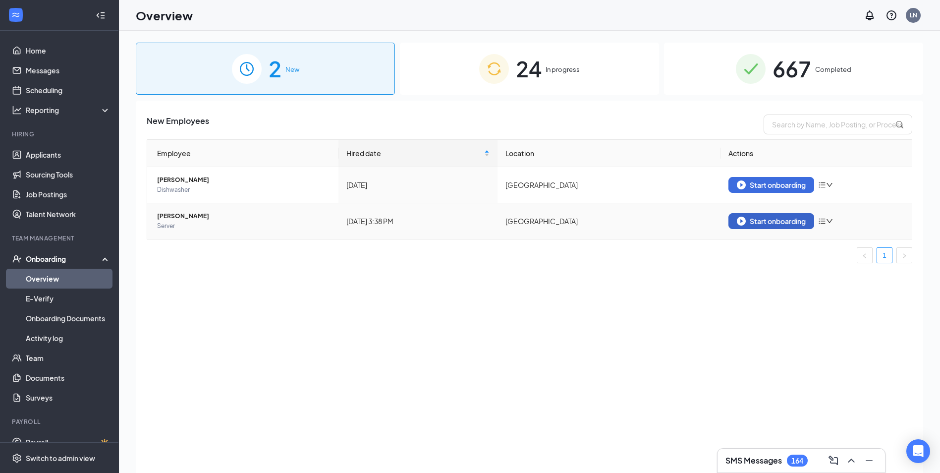
click at [774, 218] on div "Start onboarding" at bounding box center [771, 221] width 69 height 9
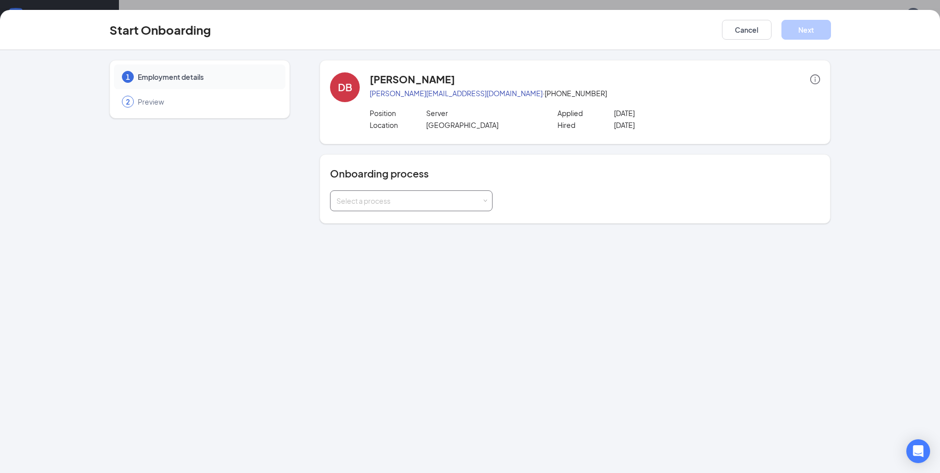
click at [412, 203] on div "Select a process" at bounding box center [408, 201] width 145 height 10
click at [413, 224] on span "Queens Harbour Employee Onboarding" at bounding box center [399, 221] width 130 height 9
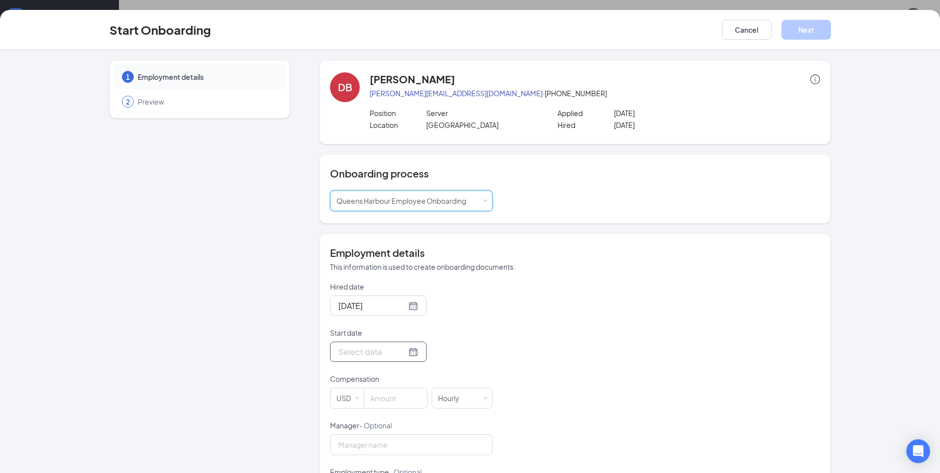
click at [373, 348] on input "Start date" at bounding box center [372, 351] width 68 height 12
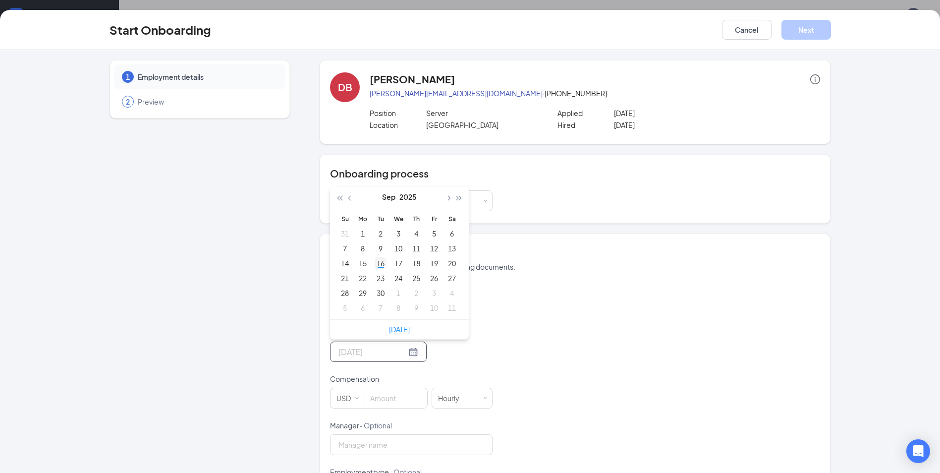
type input "[DATE]"
click at [380, 261] on div "16" at bounding box center [381, 263] width 12 height 12
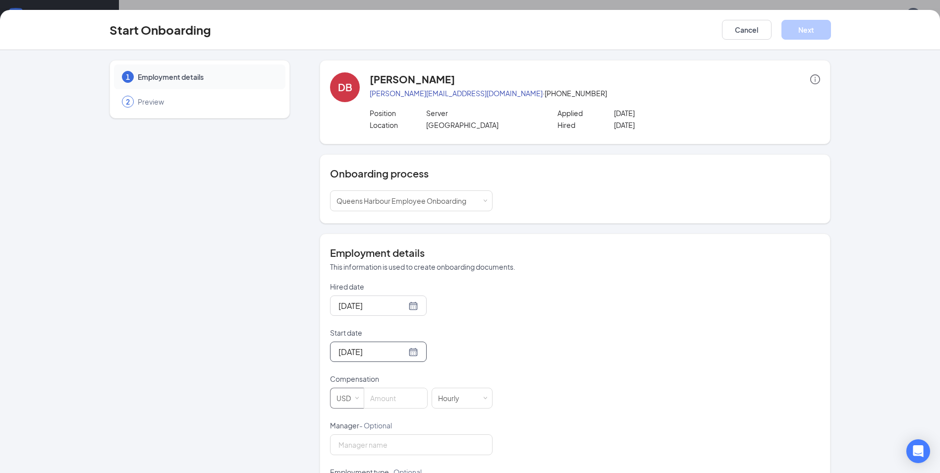
click at [343, 401] on div "USD" at bounding box center [346, 398] width 21 height 20
click at [341, 435] on li "CAD" at bounding box center [343, 435] width 34 height 16
click at [379, 407] on input at bounding box center [396, 398] width 62 height 20
type input "17.2"
click at [801, 28] on button "Next" at bounding box center [806, 30] width 50 height 20
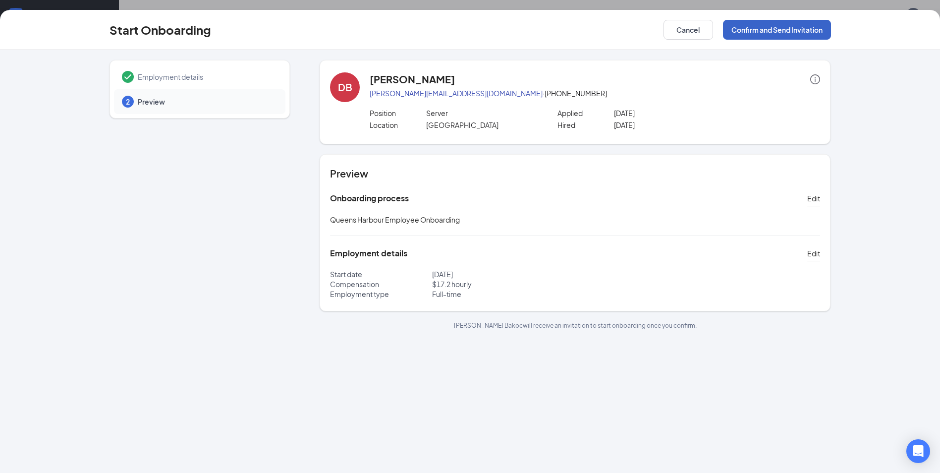
click at [802, 32] on button "Confirm and Send Invitation" at bounding box center [777, 30] width 108 height 20
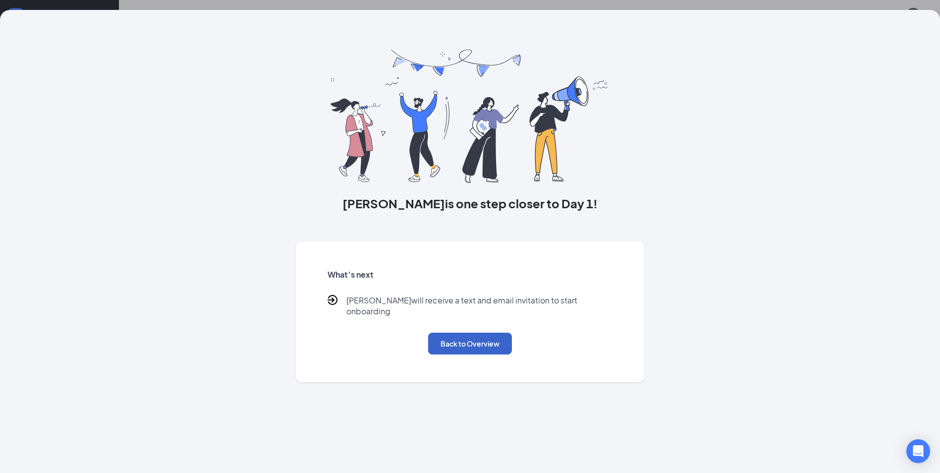
click at [446, 335] on button "Back to Overview" at bounding box center [470, 344] width 84 height 22
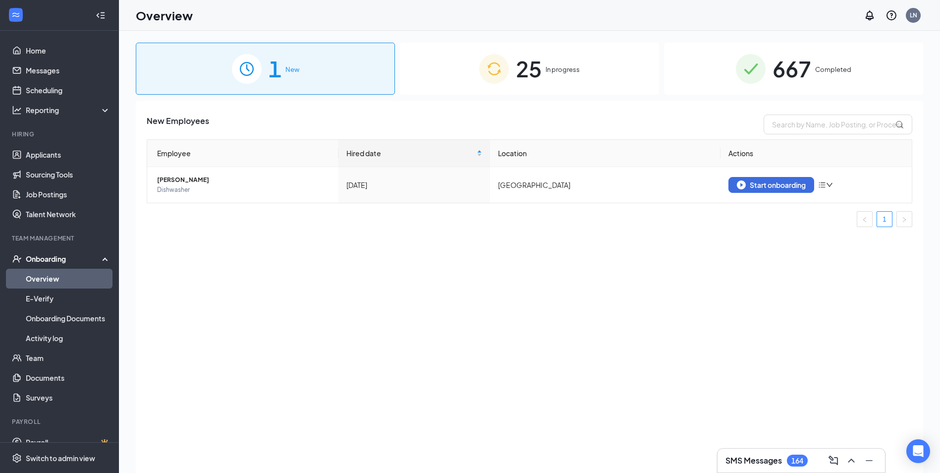
click at [816, 68] on span "Completed" at bounding box center [833, 69] width 36 height 10
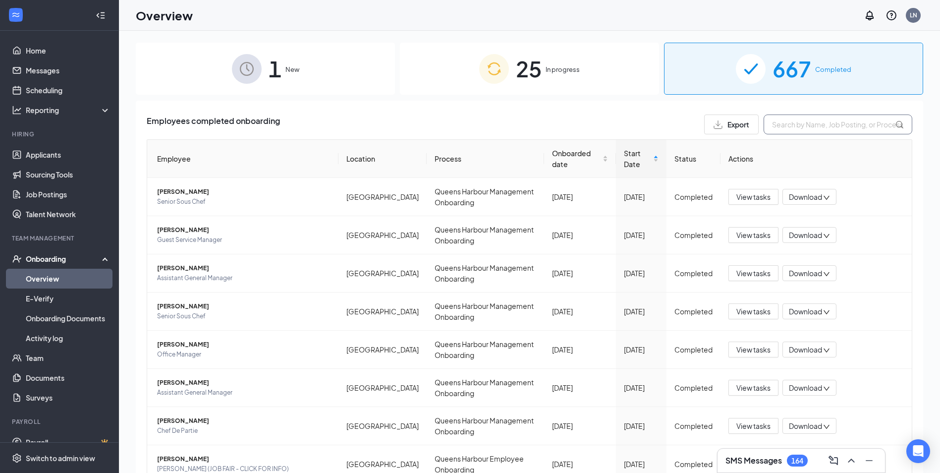
click at [793, 123] on input "text" at bounding box center [838, 124] width 149 height 20
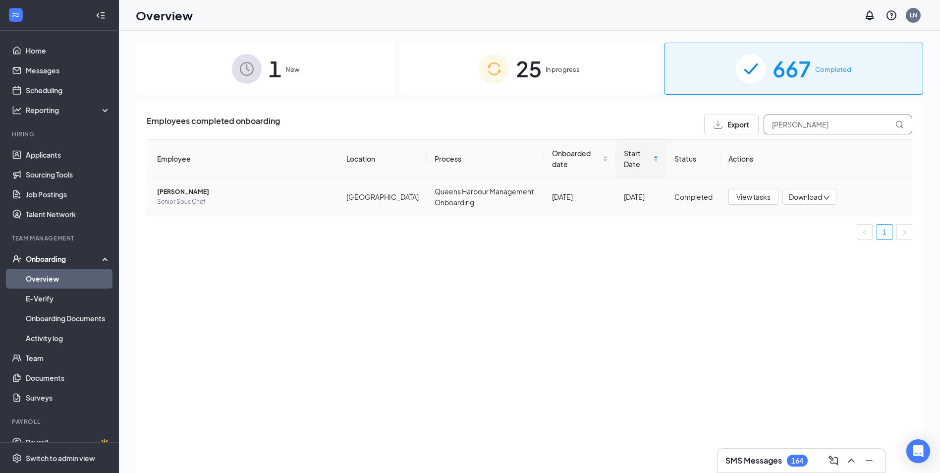
type input "[PERSON_NAME]"
click at [197, 196] on span "[PERSON_NAME]" at bounding box center [243, 192] width 173 height 10
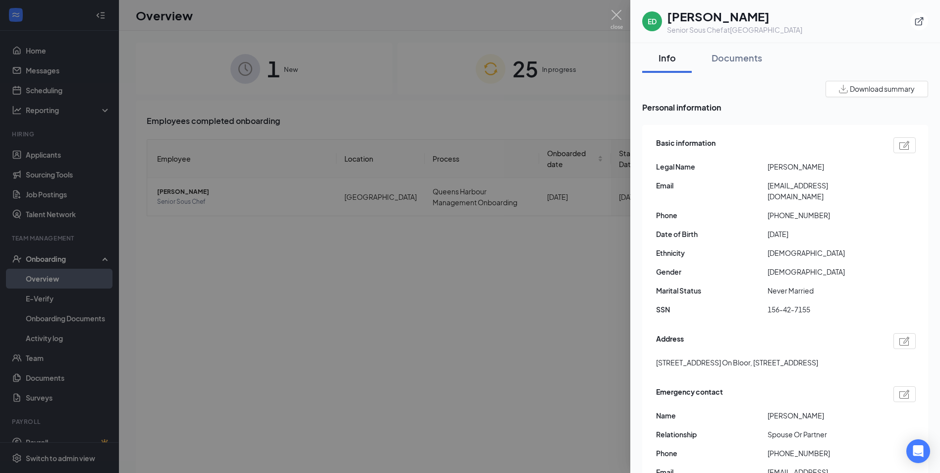
click at [265, 81] on div at bounding box center [470, 236] width 940 height 473
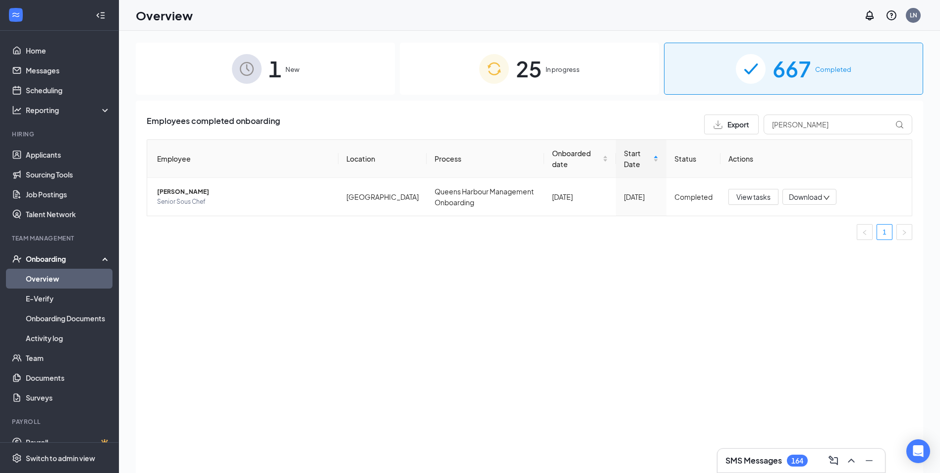
click at [278, 67] on span "1" at bounding box center [275, 69] width 13 height 34
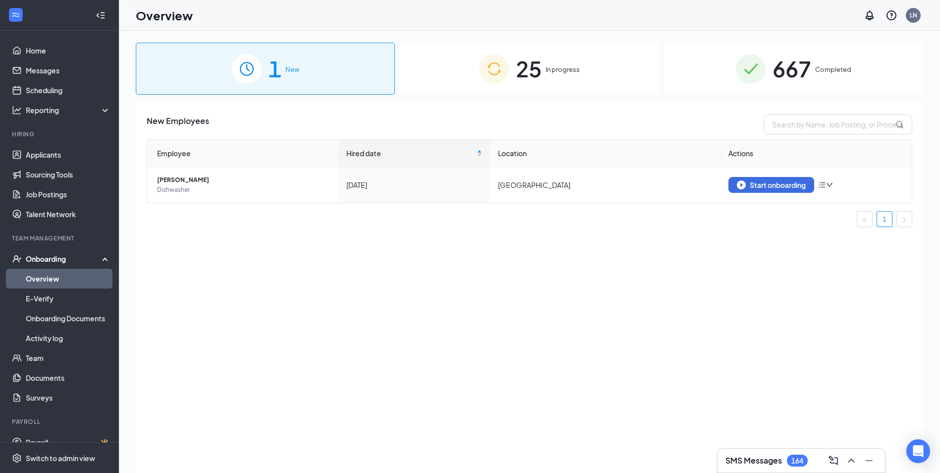
click at [552, 74] on span "In progress" at bounding box center [563, 69] width 34 height 10
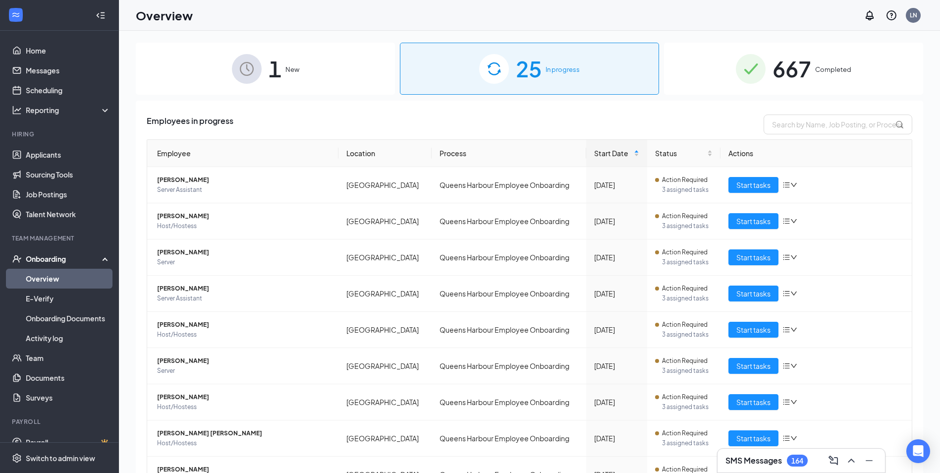
click at [790, 67] on span "667" at bounding box center [792, 69] width 39 height 34
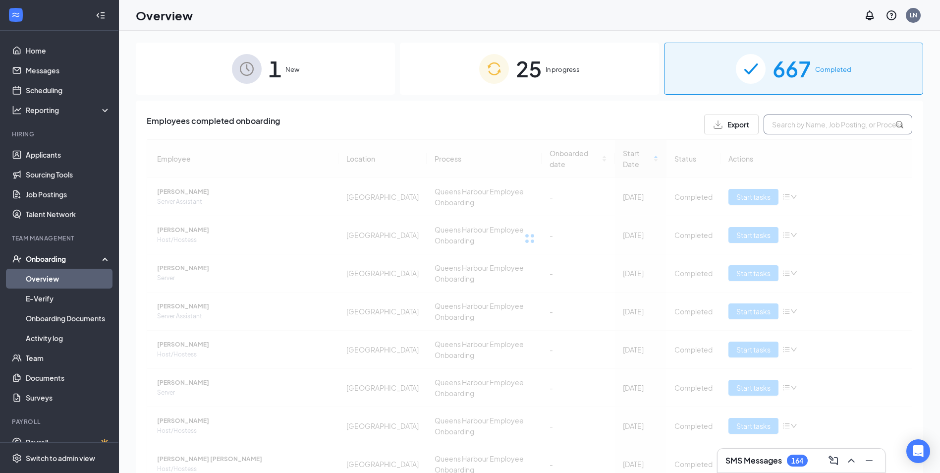
click at [815, 123] on input "text" at bounding box center [838, 124] width 149 height 20
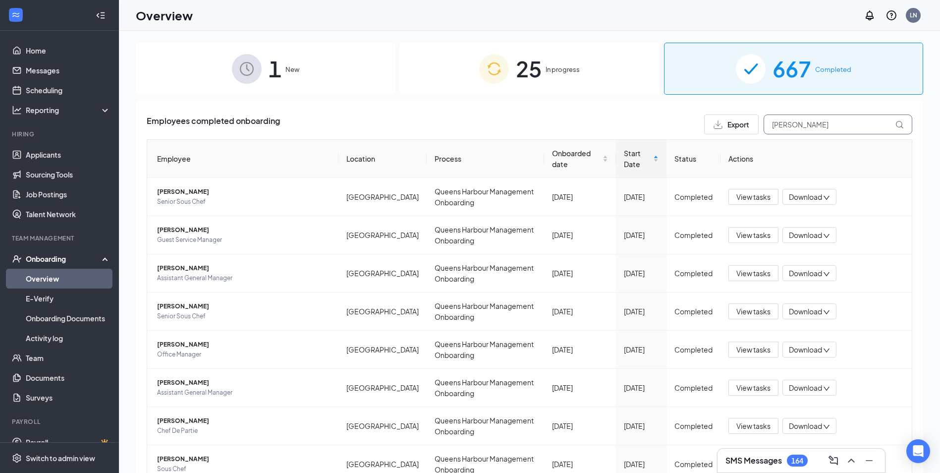
type input "[PERSON_NAME]"
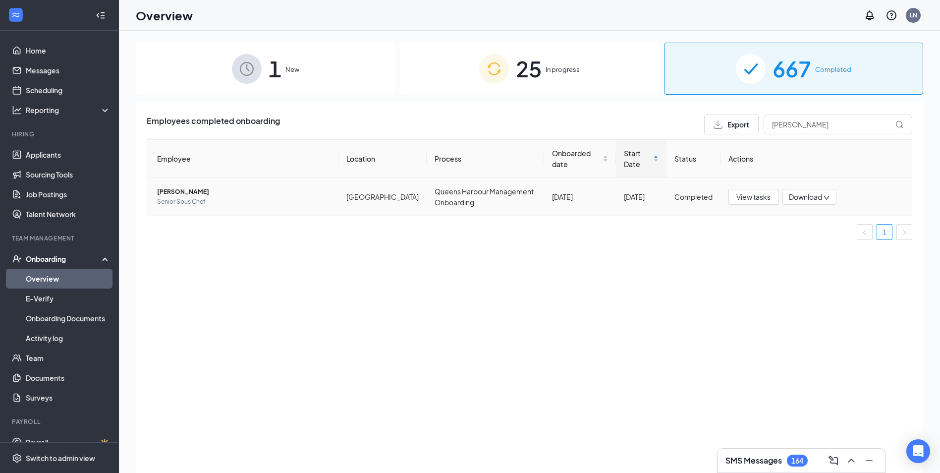
click at [224, 198] on span "Senior Sous Chef" at bounding box center [243, 202] width 173 height 10
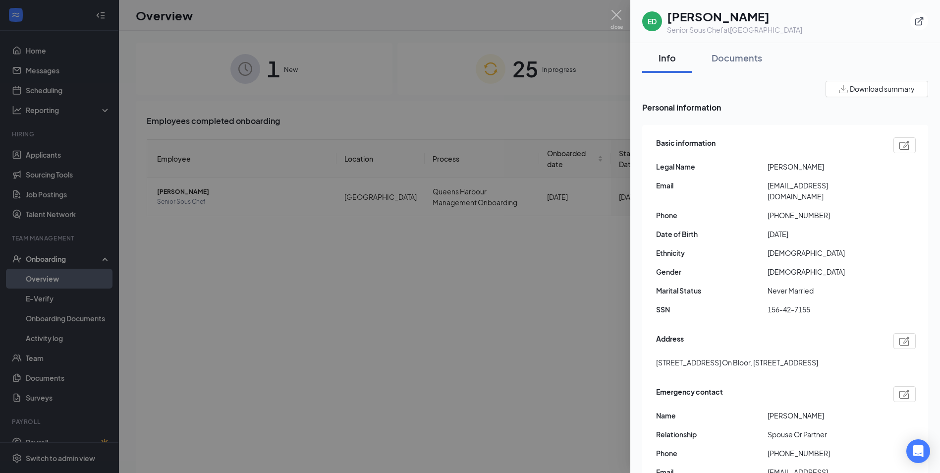
click at [279, 70] on div at bounding box center [470, 236] width 940 height 473
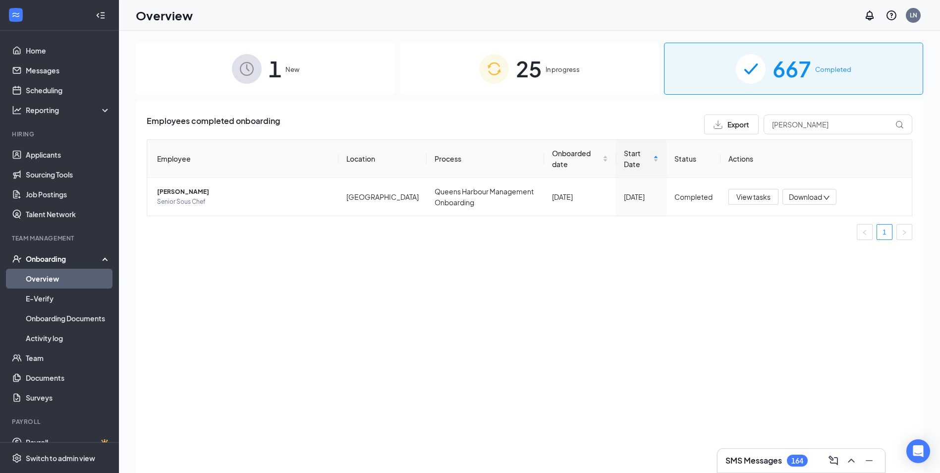
click at [270, 82] on span "1" at bounding box center [275, 69] width 13 height 34
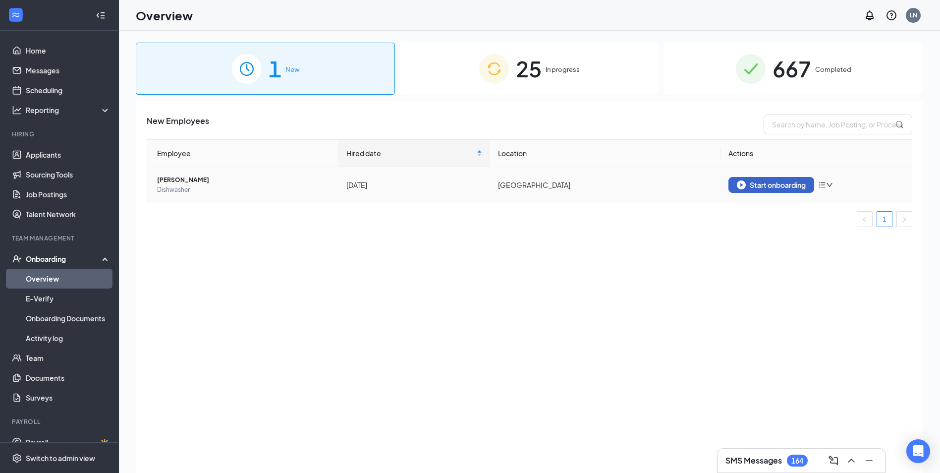
click at [767, 180] on div "Start onboarding" at bounding box center [771, 184] width 69 height 9
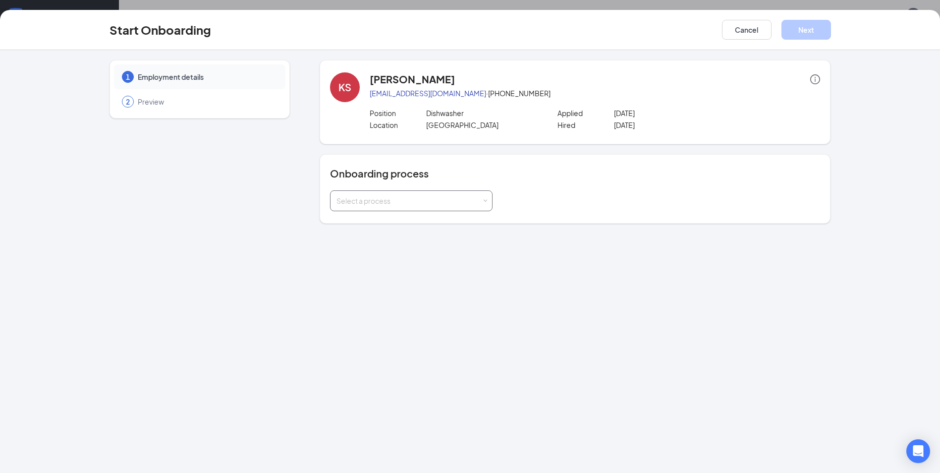
click at [382, 192] on div "Select a process" at bounding box center [411, 201] width 150 height 20
click at [398, 222] on span "Queens Harbour Employee Onboarding" at bounding box center [399, 221] width 130 height 9
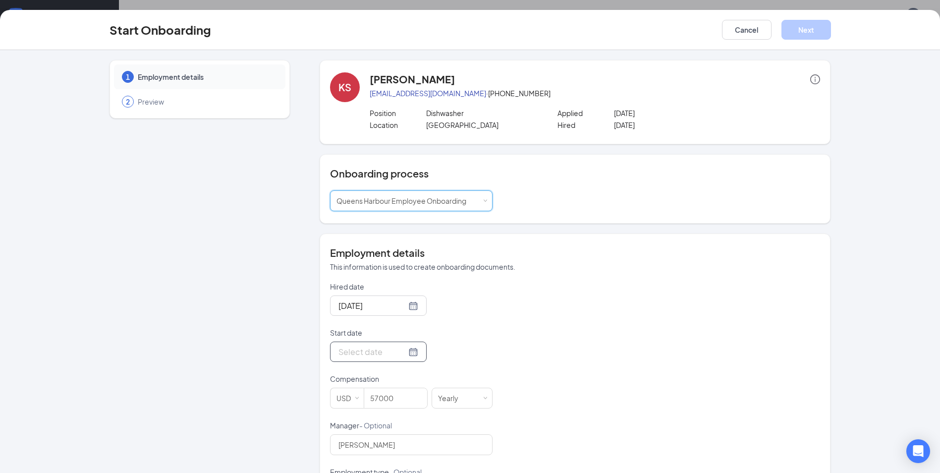
click at [365, 350] on input "Start date" at bounding box center [372, 351] width 68 height 12
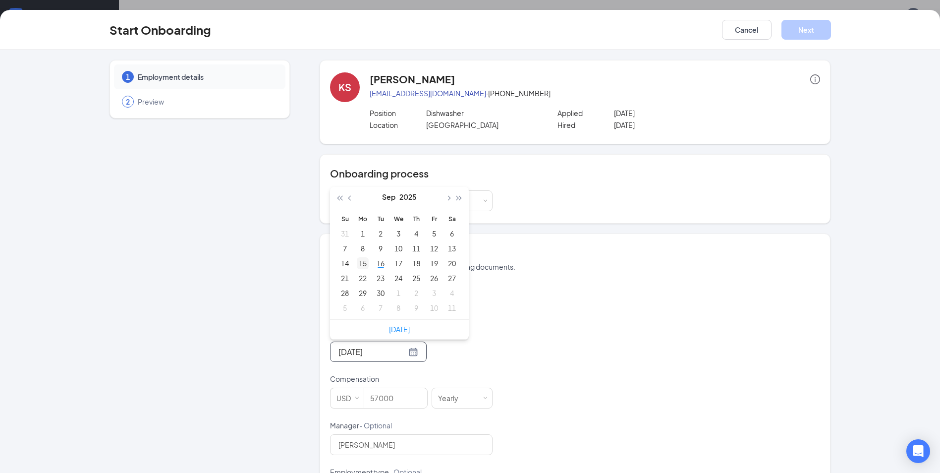
type input "[DATE]"
click at [362, 265] on div "15" at bounding box center [363, 263] width 12 height 12
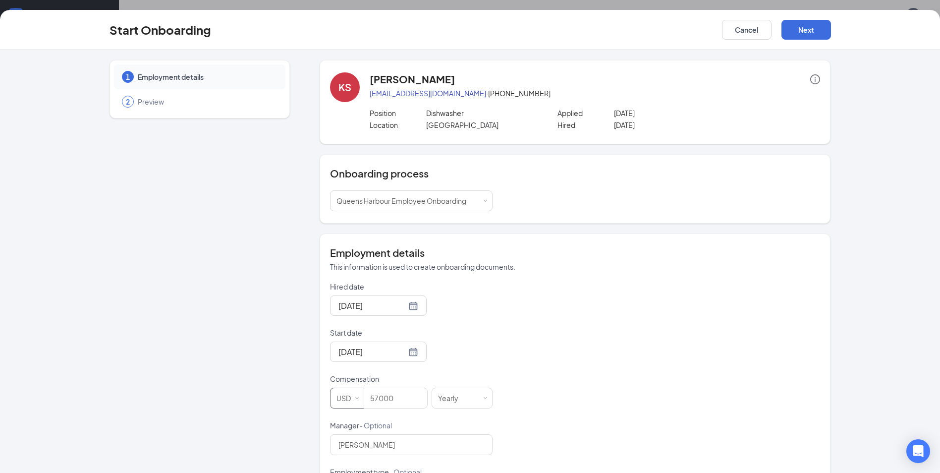
click at [345, 397] on div "USD" at bounding box center [346, 398] width 21 height 20
click at [338, 431] on li "CAD" at bounding box center [343, 435] width 34 height 16
drag, startPoint x: 401, startPoint y: 397, endPoint x: 351, endPoint y: 394, distance: 50.1
click at [357, 398] on span "CAD 57000" at bounding box center [381, 398] width 102 height 21
click at [358, 305] on input "[DATE]" at bounding box center [372, 305] width 68 height 12
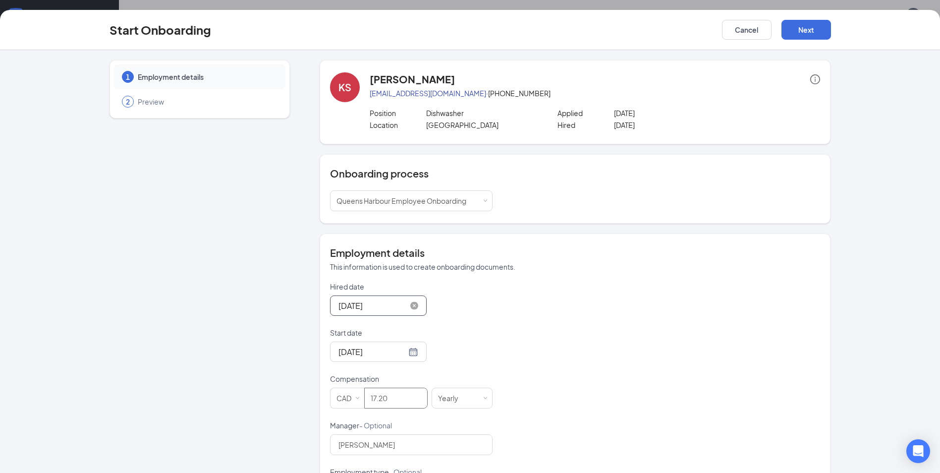
type input "17.2"
click at [446, 328] on button "button" at bounding box center [448, 328] width 11 height 20
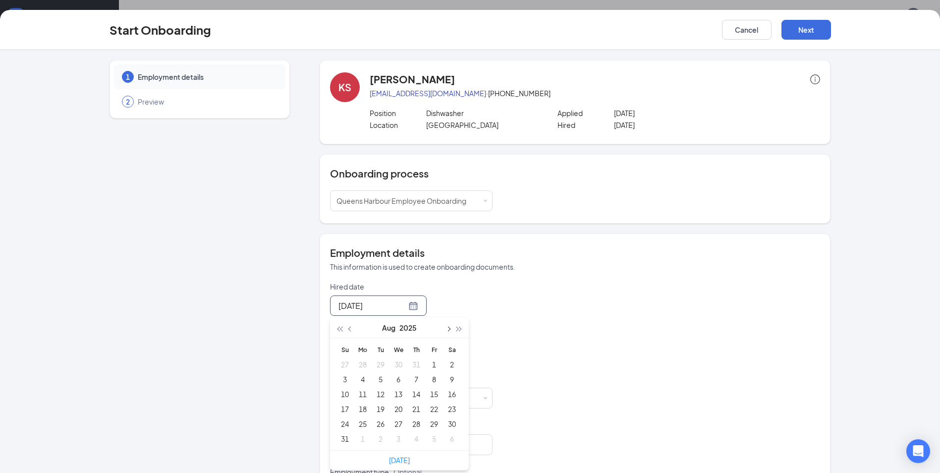
click at [446, 328] on button "button" at bounding box center [448, 328] width 11 height 20
type input "[DATE]"
click at [376, 392] on div "16" at bounding box center [381, 394] width 12 height 12
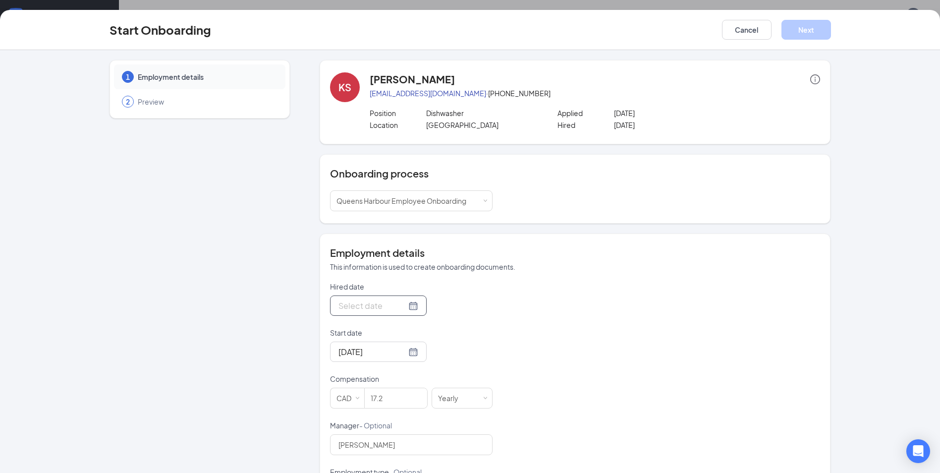
click at [402, 300] on div at bounding box center [378, 305] width 80 height 12
type input "[DATE]"
click at [360, 394] on div "15" at bounding box center [363, 394] width 12 height 12
click at [801, 32] on button "Next" at bounding box center [806, 30] width 50 height 20
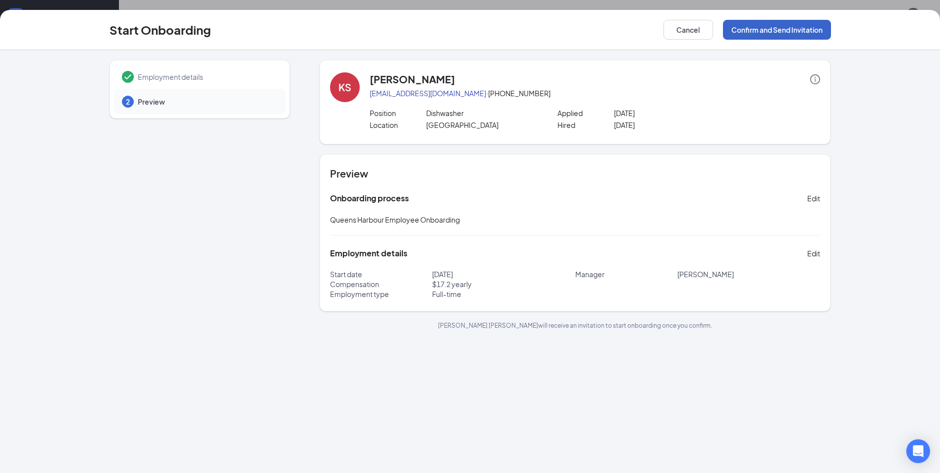
click at [799, 33] on button "Confirm and Send Invitation" at bounding box center [777, 30] width 108 height 20
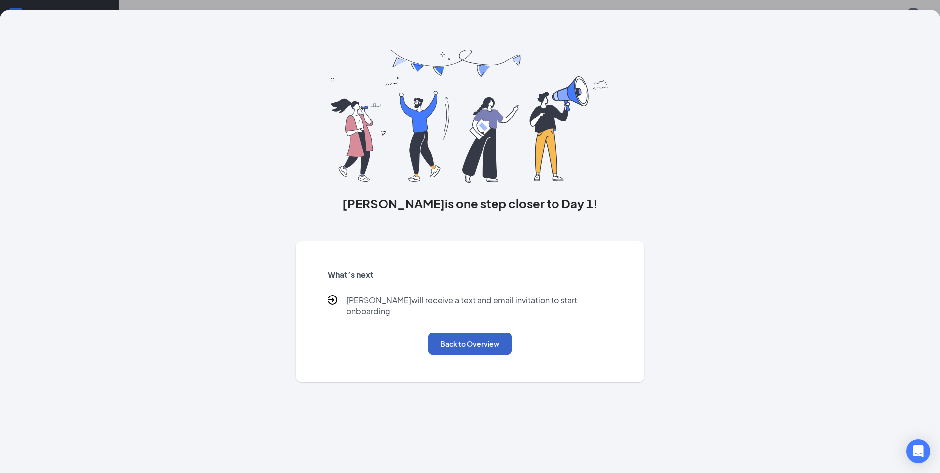
click at [438, 333] on button "Back to Overview" at bounding box center [470, 344] width 84 height 22
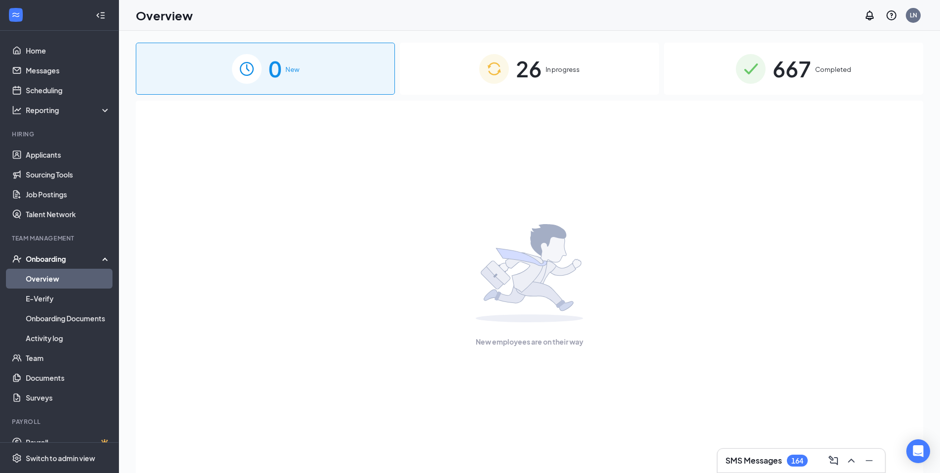
click at [550, 75] on div "26 In progress" at bounding box center [529, 69] width 259 height 52
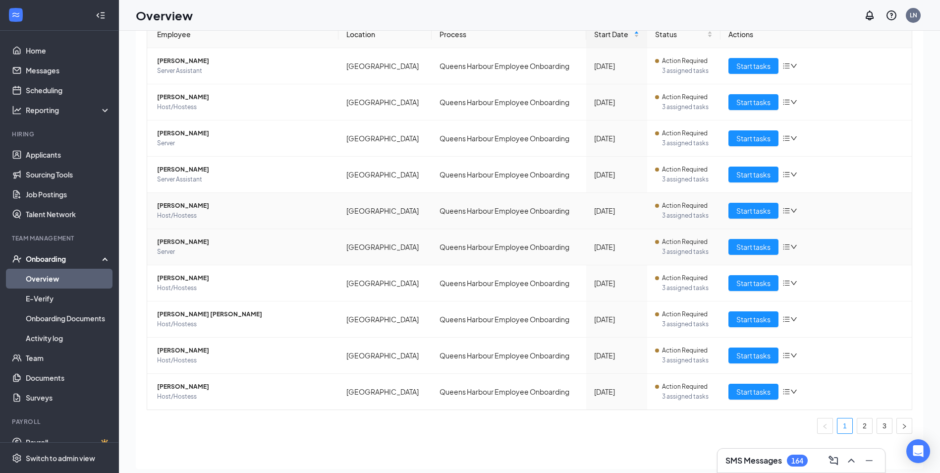
scroll to position [45, 0]
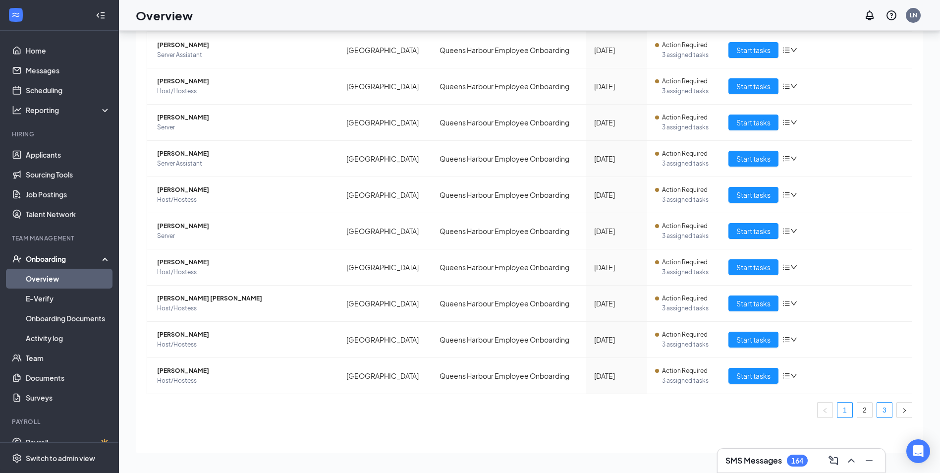
click at [878, 409] on link "3" at bounding box center [884, 409] width 15 height 15
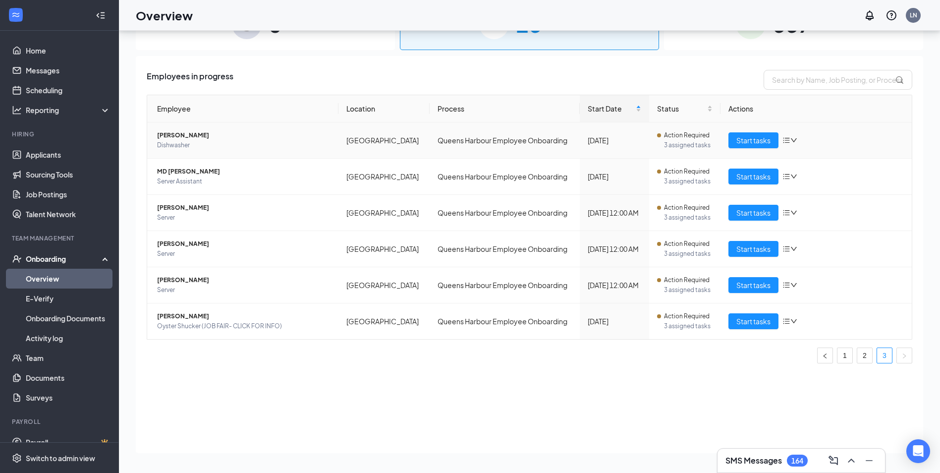
drag, startPoint x: 155, startPoint y: 133, endPoint x: 235, endPoint y: 136, distance: 79.8
click at [235, 136] on td "[PERSON_NAME] Dishwasher" at bounding box center [242, 140] width 191 height 36
copy span "[PERSON_NAME]"
click at [229, 133] on span "[PERSON_NAME]" at bounding box center [243, 135] width 173 height 10
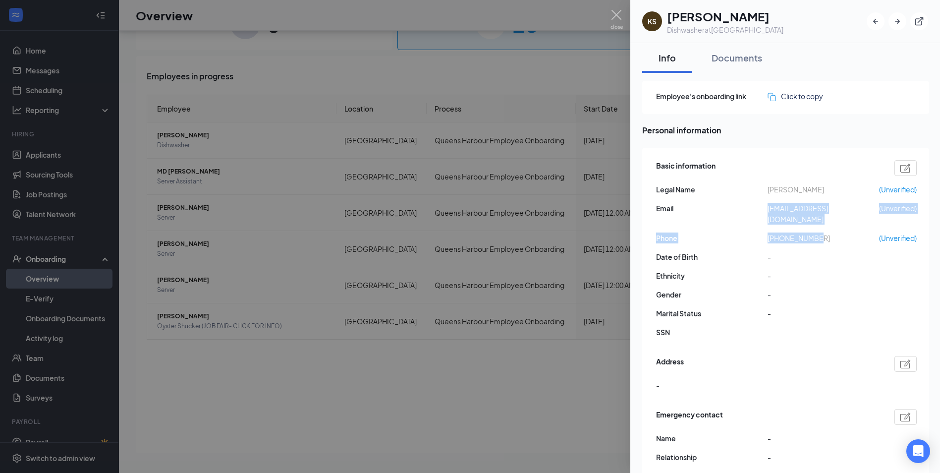
drag, startPoint x: 766, startPoint y: 210, endPoint x: 845, endPoint y: 235, distance: 82.6
click at [845, 235] on div "Basic information Legal Name [PERSON_NAME] (Unverified) Email [EMAIL_ADDRESS][D…" at bounding box center [786, 252] width 261 height 188
copy div "[EMAIL_ADDRESS][DOMAIN_NAME] (Unverified) Phone [PHONE_NUMBER]"
